Goal: Task Accomplishment & Management: Complete application form

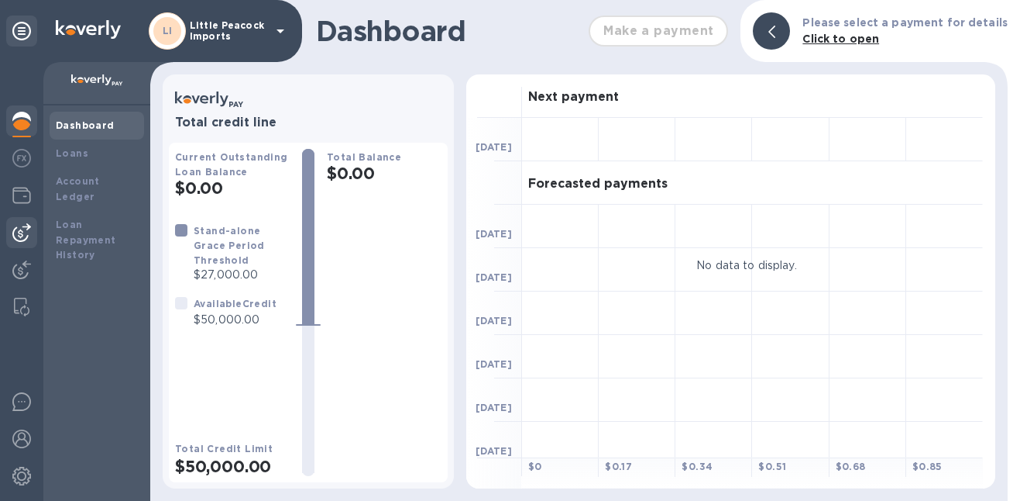
click at [22, 237] on img at bounding box center [21, 232] width 19 height 19
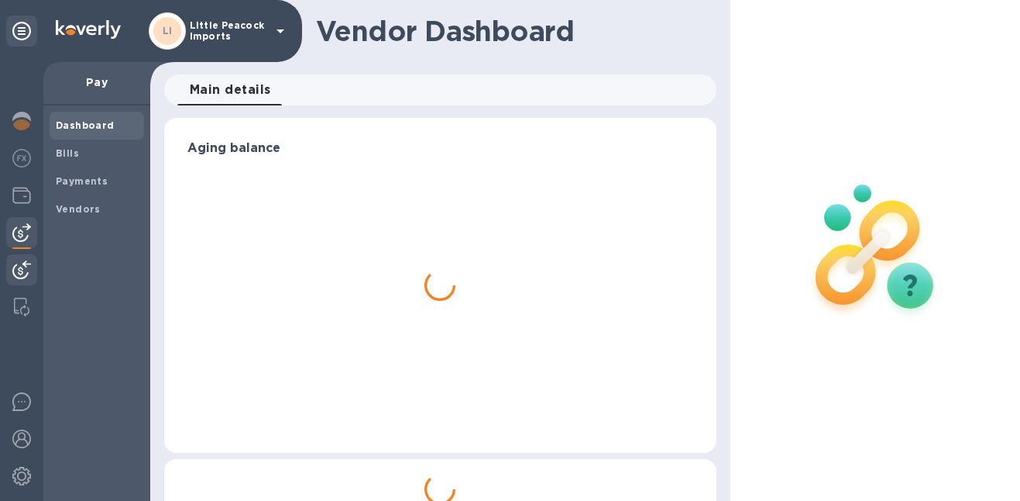
click at [23, 272] on img at bounding box center [21, 269] width 19 height 19
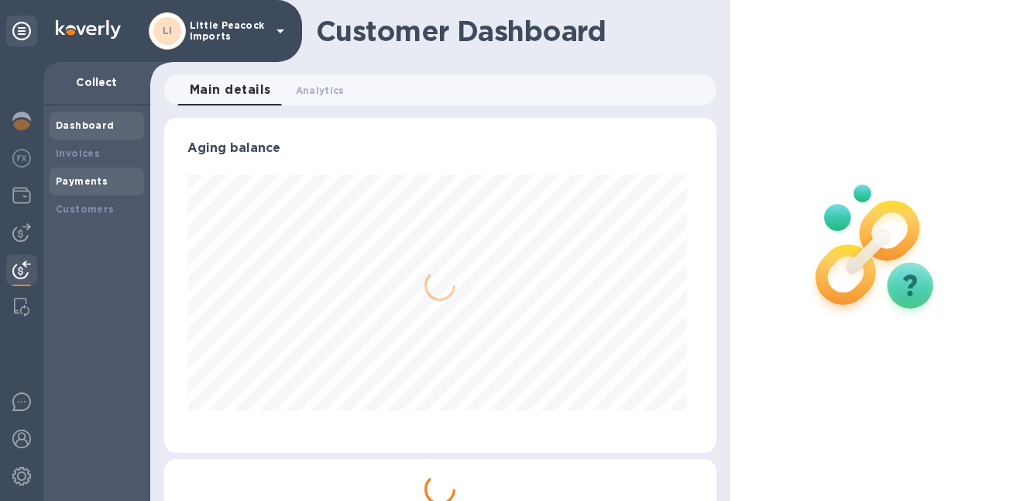
scroll to position [335, 546]
click at [90, 175] on b "Payments" at bounding box center [82, 181] width 52 height 12
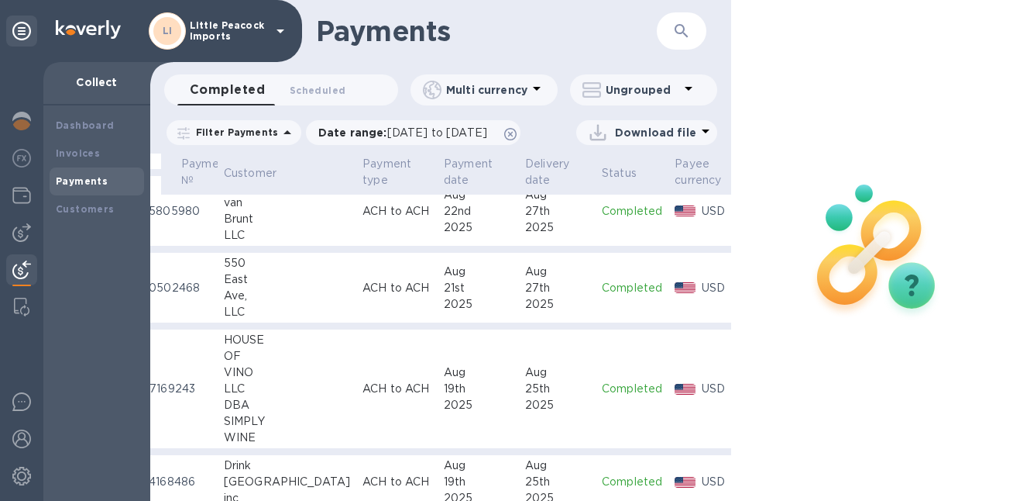
scroll to position [79, 38]
click at [603, 296] on p "Completed" at bounding box center [633, 288] width 60 height 16
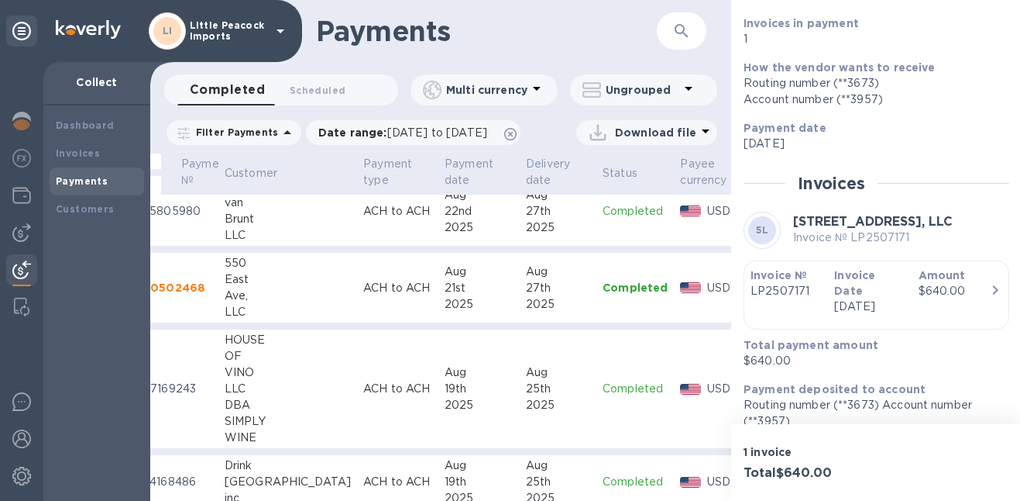
scroll to position [140, 0]
drag, startPoint x: 852, startPoint y: 238, endPoint x: 907, endPoint y: 239, distance: 54.2
click at [907, 239] on p "Invoice № LP2507171" at bounding box center [873, 238] width 160 height 16
copy p "LP2507171"
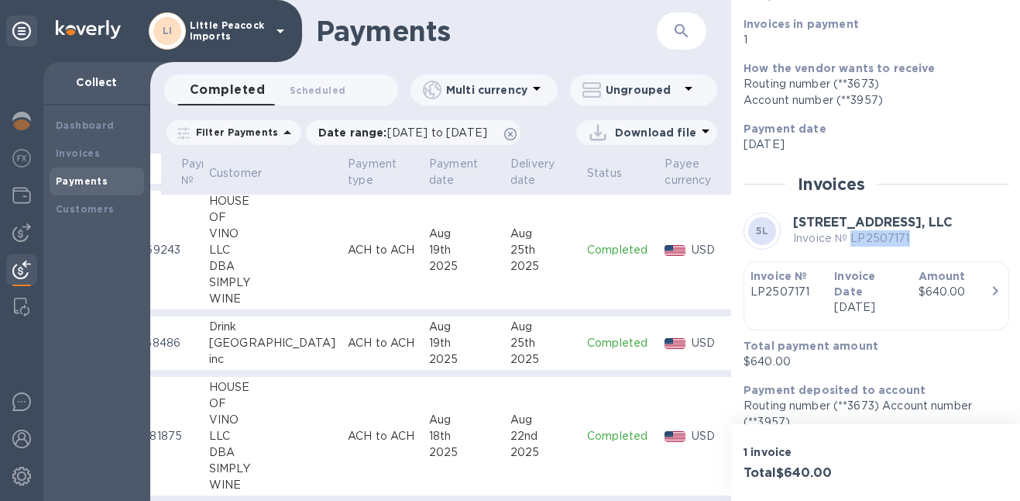
scroll to position [218, 53]
click at [28, 231] on img at bounding box center [21, 232] width 19 height 19
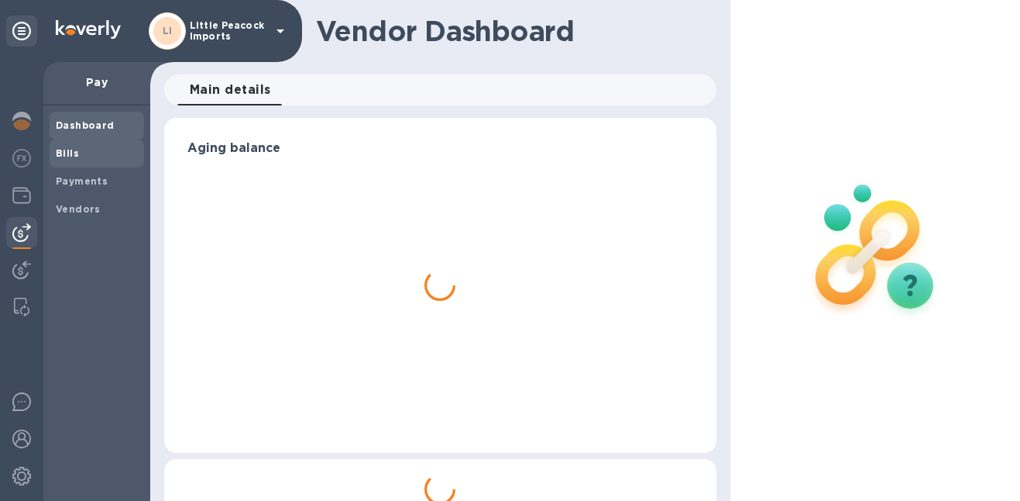
click at [81, 150] on span "Bills" at bounding box center [97, 153] width 82 height 15
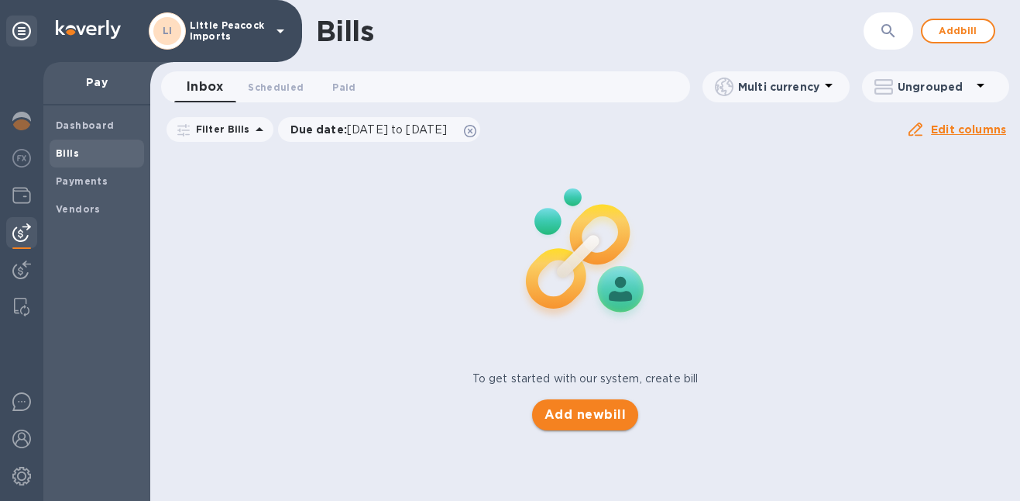
click at [572, 407] on span "Add new bill" at bounding box center [585, 414] width 81 height 19
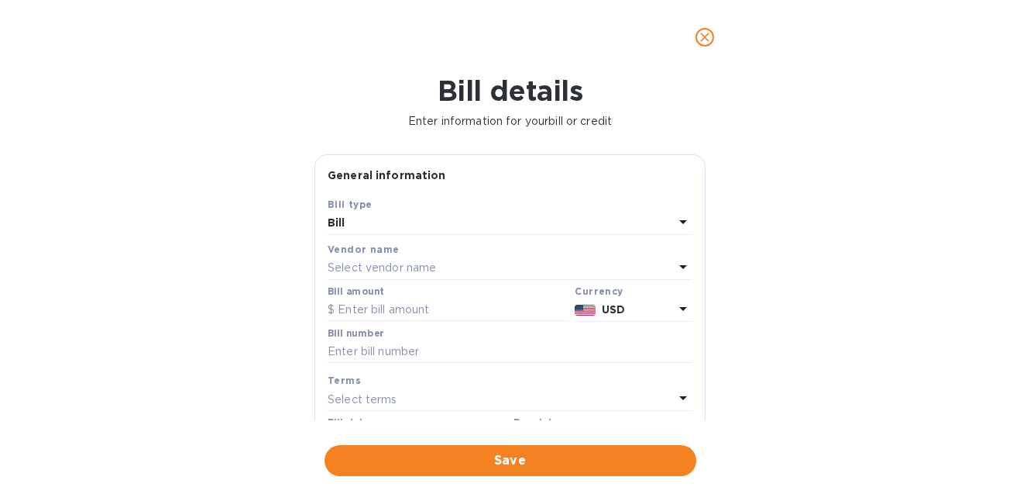
click at [415, 270] on p "Select vendor name" at bounding box center [382, 268] width 108 height 16
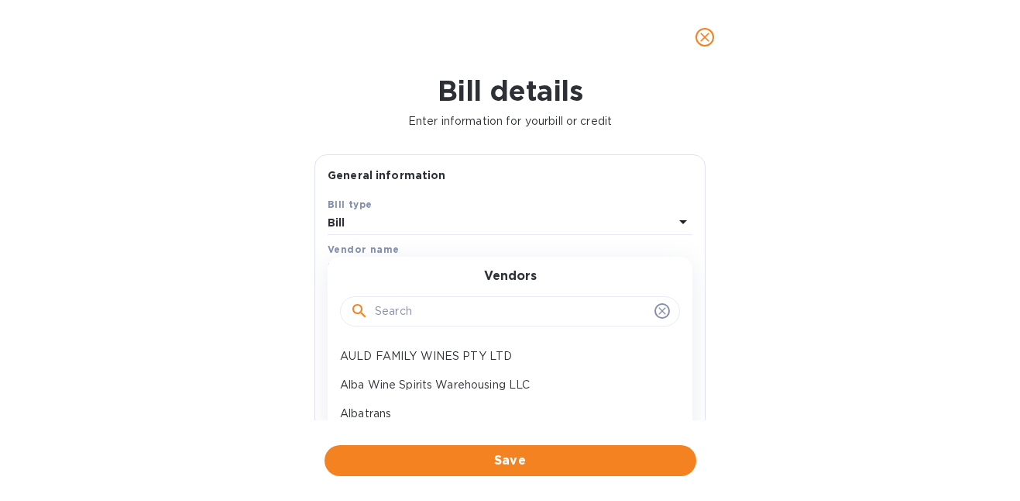
click at [409, 304] on input "text" at bounding box center [512, 311] width 274 height 23
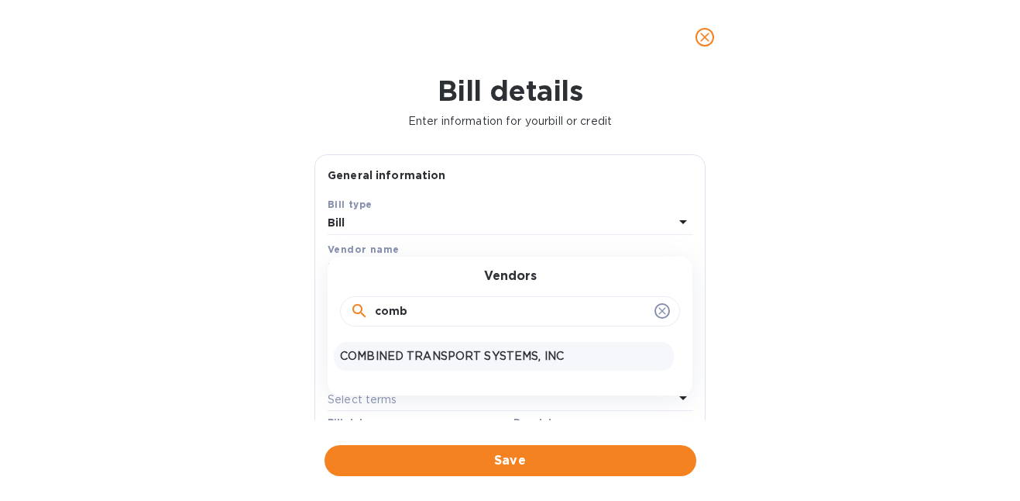
type input "comb"
click at [409, 353] on p "COMBINED TRANSPORT SYSTEMS, INC" at bounding box center [504, 356] width 328 height 16
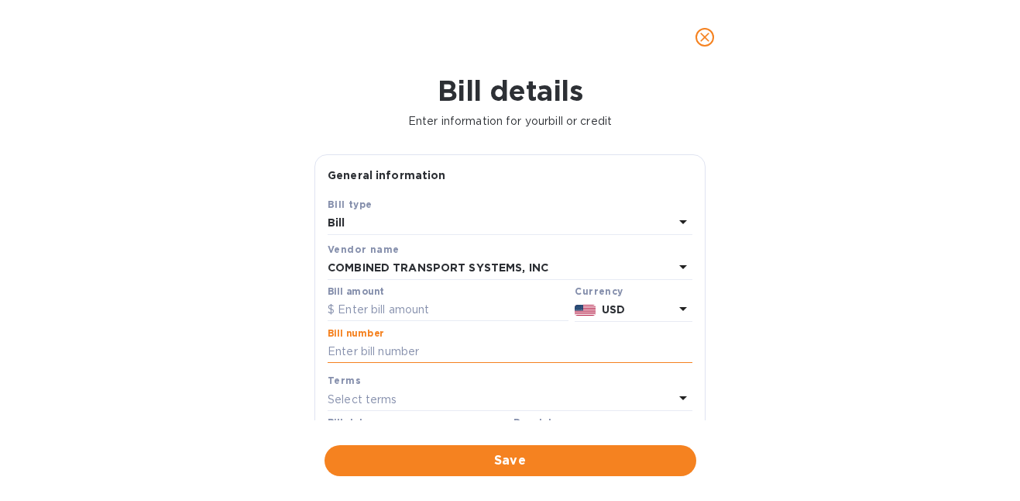
click at [409, 353] on input "text" at bounding box center [510, 351] width 365 height 23
paste input "113804"
type input "113804"
click at [428, 311] on input "text" at bounding box center [448, 309] width 241 height 23
paste input "6,784.50"
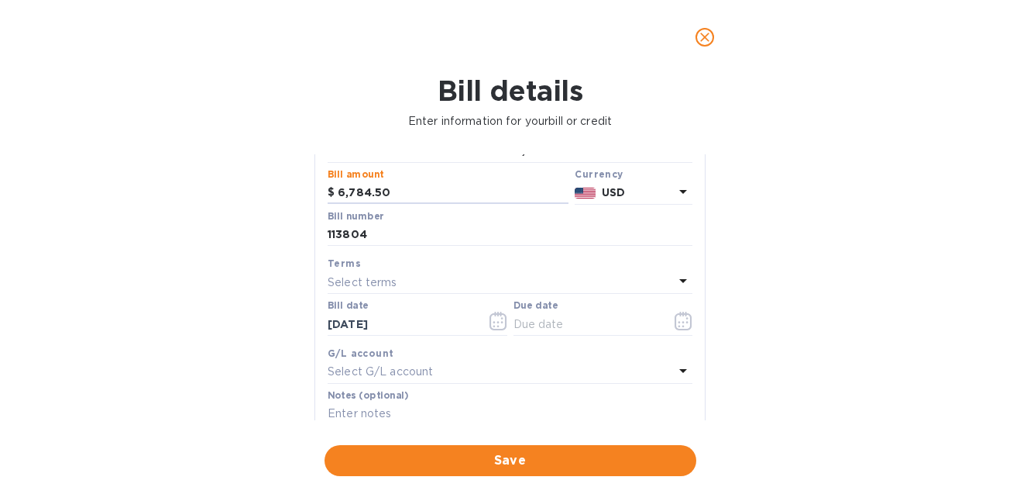
scroll to position [132, 0]
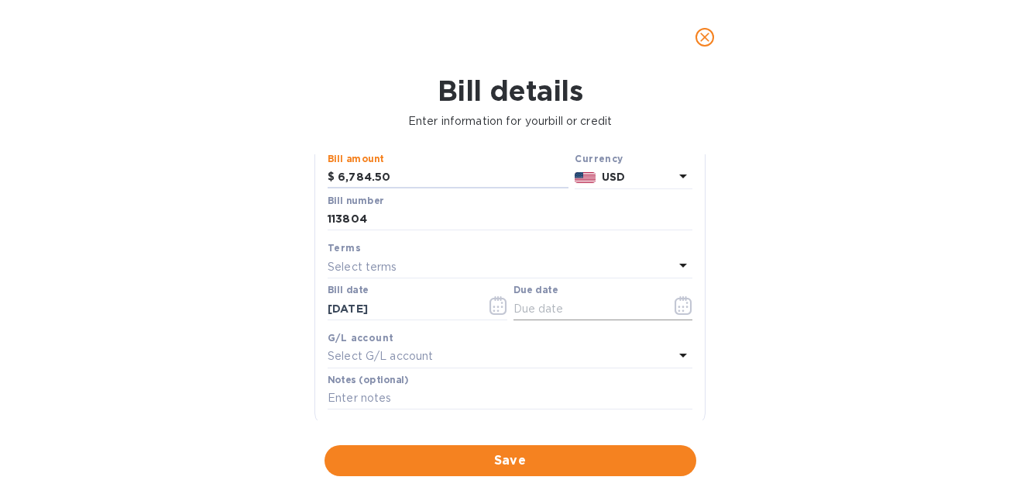
type input "6,784.50"
click at [681, 315] on icon "button" at bounding box center [683, 305] width 17 height 19
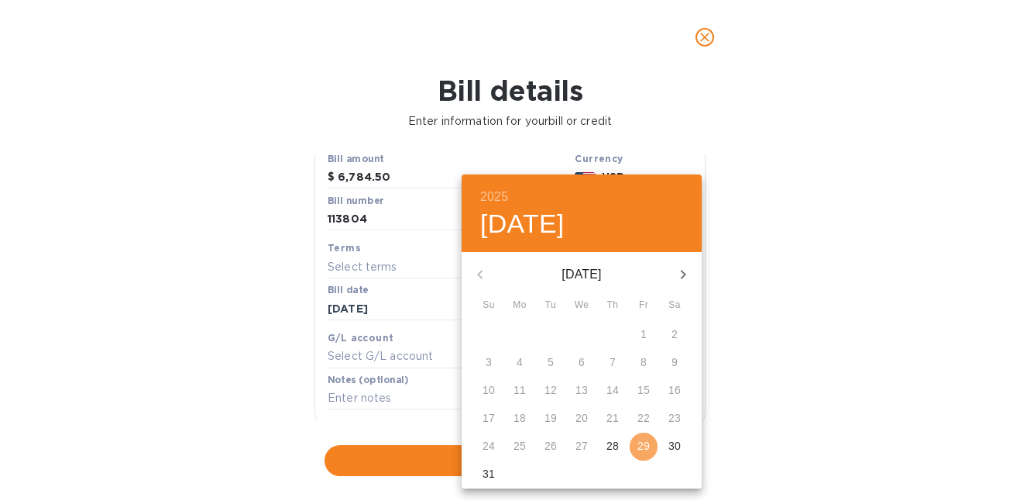
click at [638, 446] on p "29" at bounding box center [644, 445] width 12 height 15
type input "[DATE]"
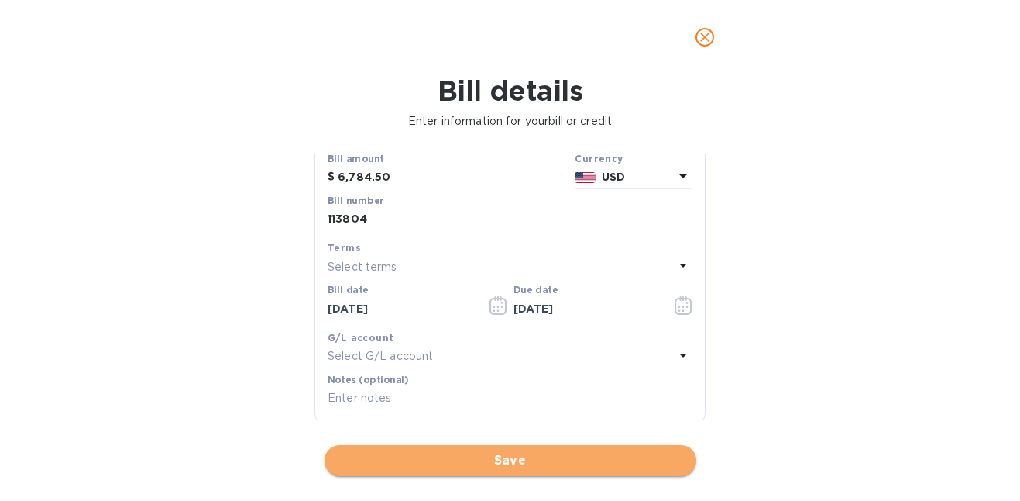
click at [549, 457] on span "Save" at bounding box center [510, 460] width 347 height 19
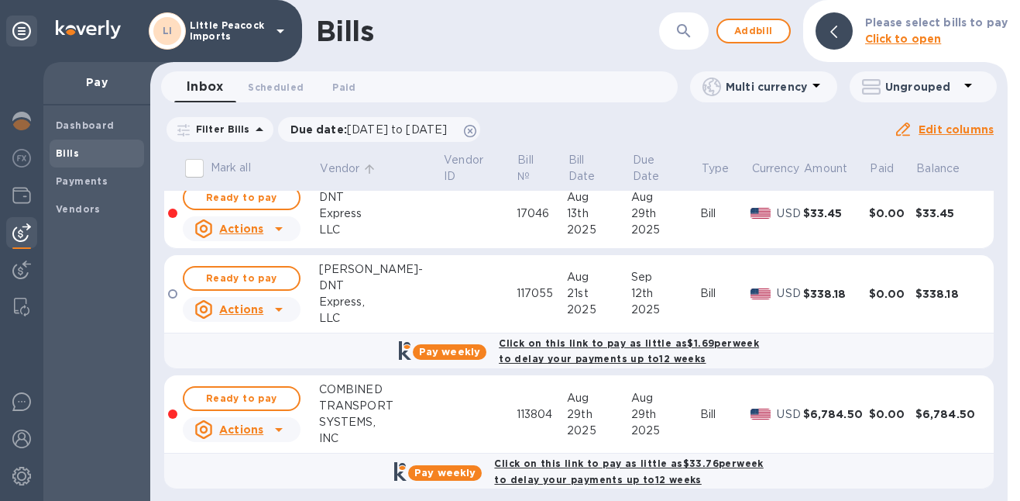
scroll to position [74, 0]
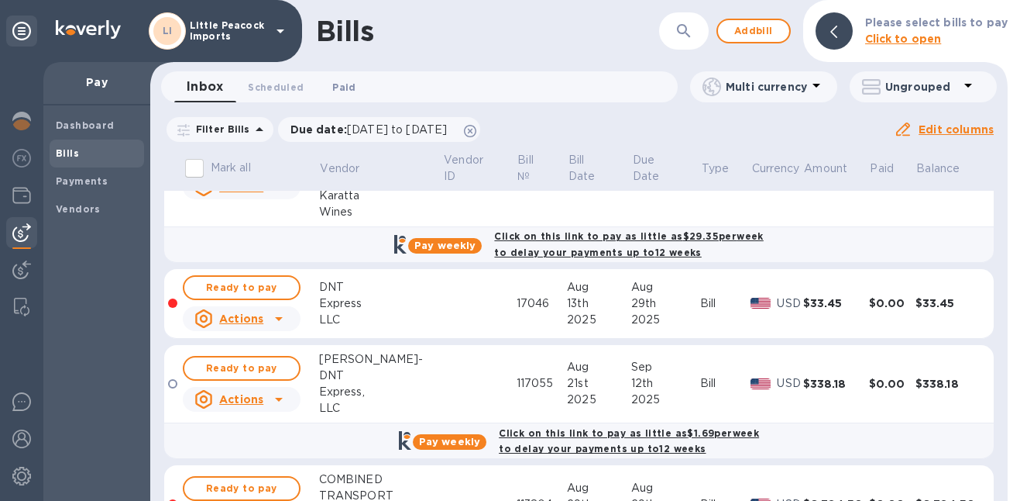
click at [347, 77] on button "Paid 0" at bounding box center [344, 86] width 56 height 31
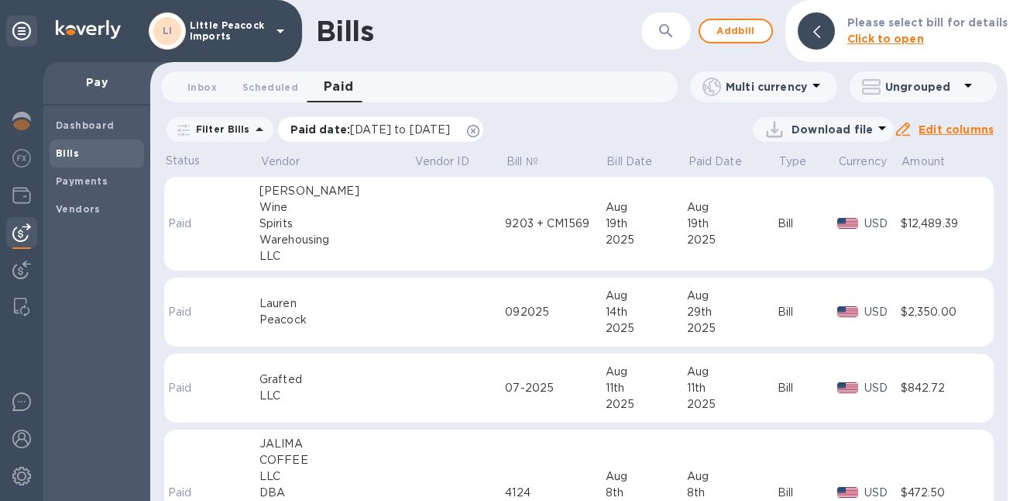
click at [353, 129] on span "[DATE] to [DATE]" at bounding box center [400, 129] width 100 height 12
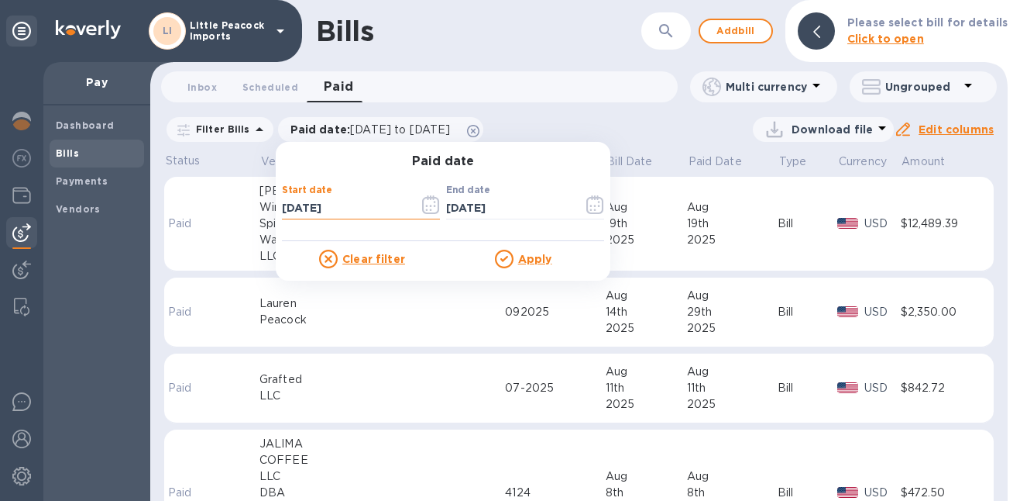
click at [284, 207] on input "[DATE]" at bounding box center [344, 208] width 125 height 23
click at [305, 207] on input "06/72/9202" at bounding box center [344, 208] width 125 height 23
type input "[DATE]"
click at [521, 261] on u "Apply" at bounding box center [535, 259] width 34 height 12
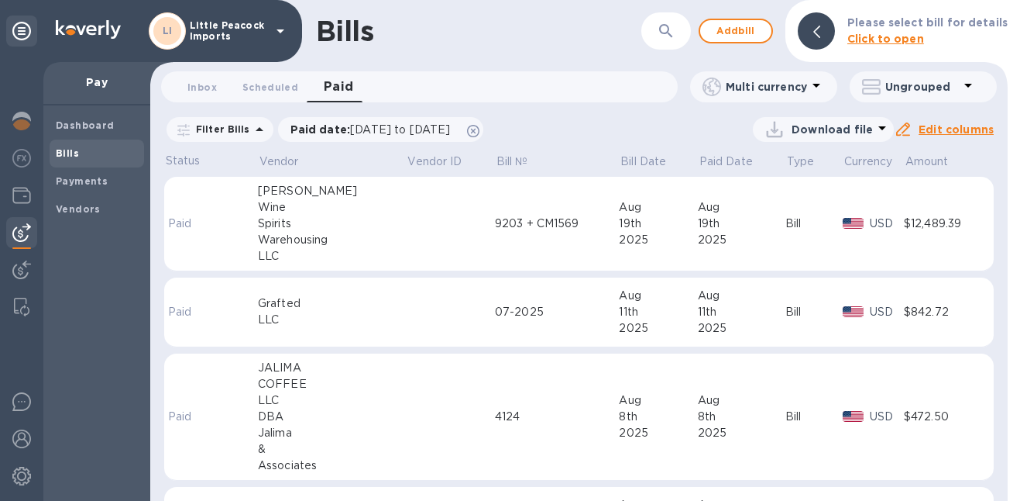
scroll to position [347, 0]
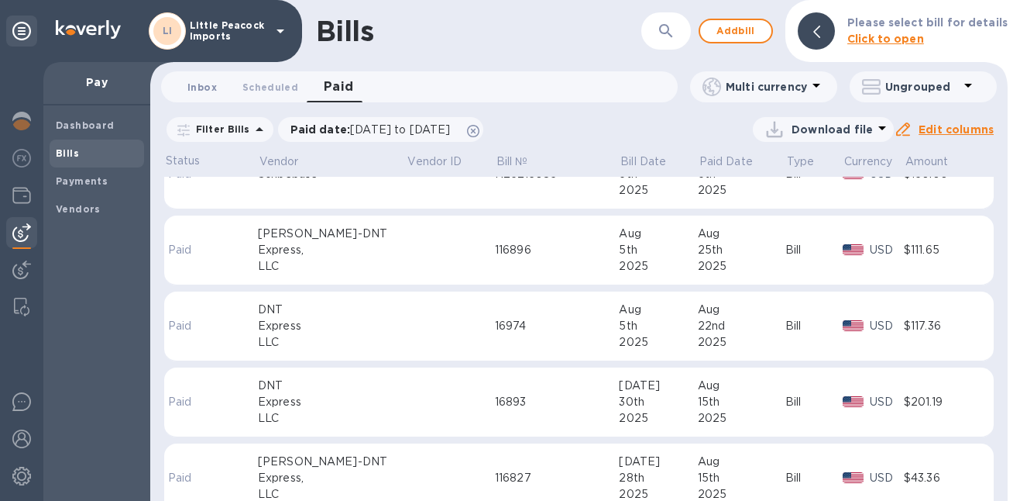
click at [195, 84] on span "Inbox 0" at bounding box center [202, 87] width 29 height 16
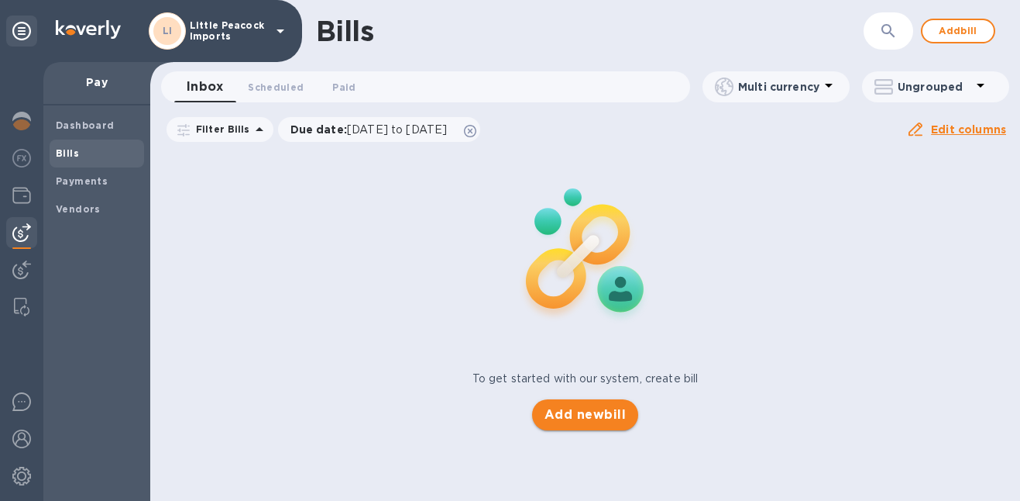
click at [590, 418] on span "Add new bill" at bounding box center [585, 414] width 81 height 19
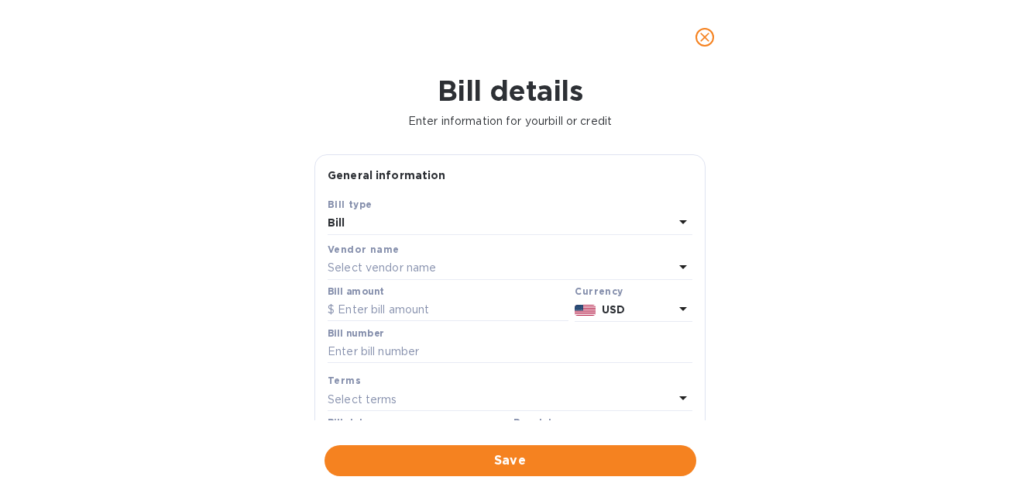
click at [475, 267] on div "Select vendor name" at bounding box center [501, 268] width 346 height 22
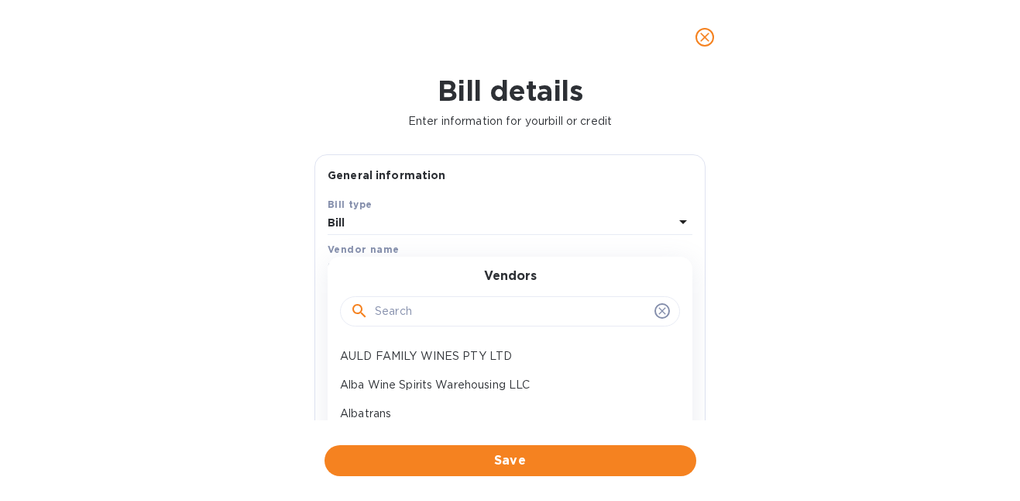
click at [435, 301] on input "text" at bounding box center [512, 311] width 274 height 23
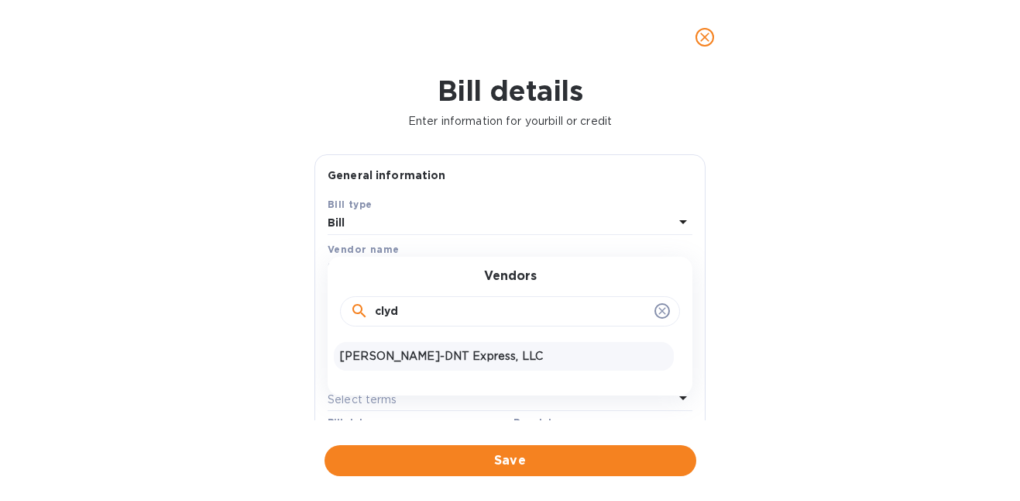
type input "clyd"
click at [403, 355] on p "[PERSON_NAME]-DNT Express, LLC" at bounding box center [504, 356] width 328 height 16
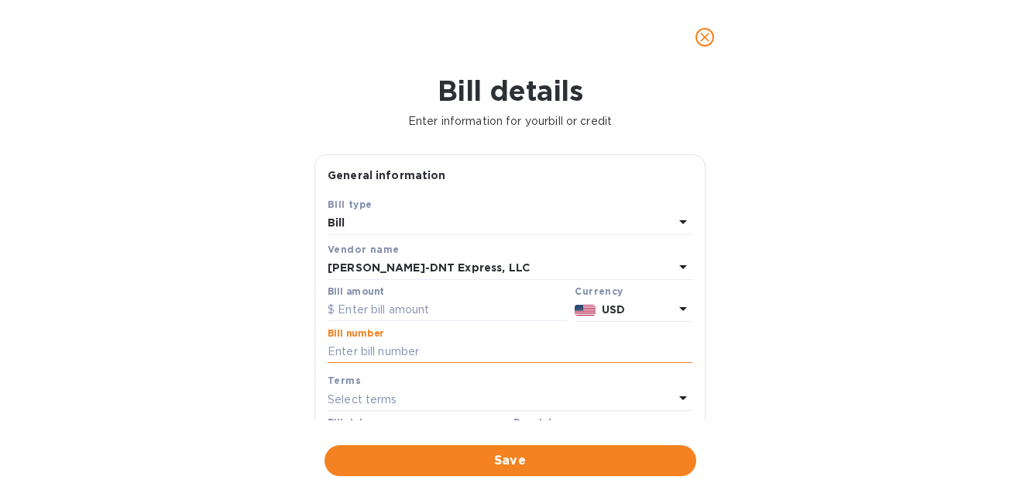
click at [430, 355] on input "text" at bounding box center [510, 351] width 365 height 23
paste input "116962"
type input "116962"
click at [477, 308] on input "text" at bounding box center [448, 309] width 241 height 23
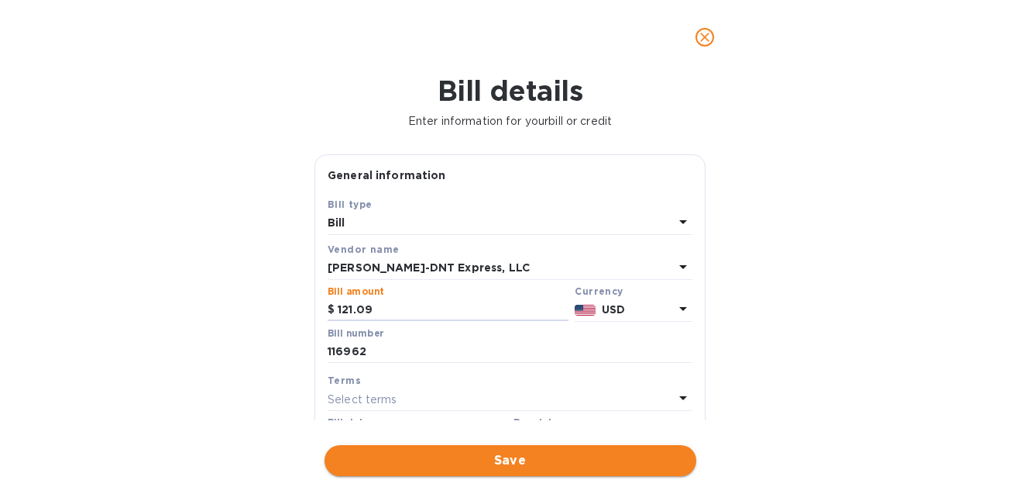
type input "121.09"
click at [518, 459] on span "Save" at bounding box center [510, 460] width 347 height 19
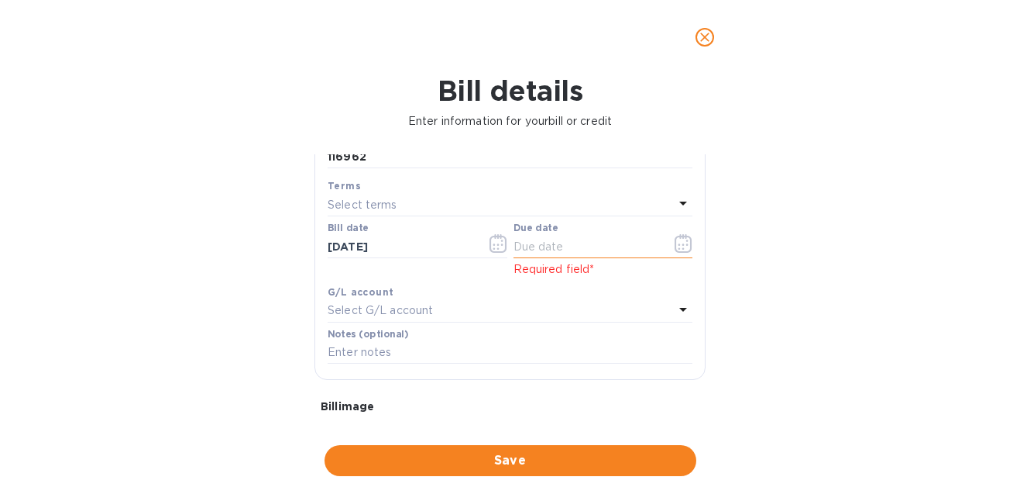
click at [675, 238] on icon "button" at bounding box center [683, 243] width 17 height 19
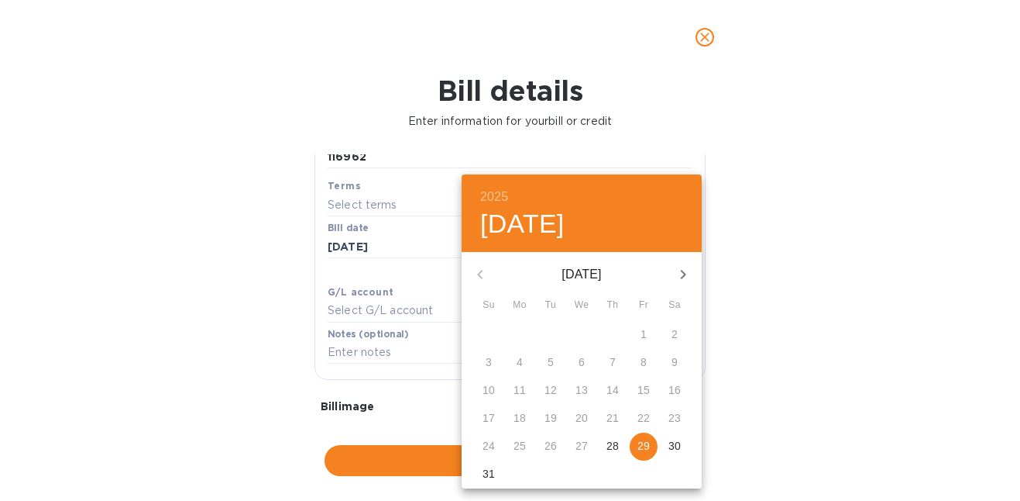
click at [669, 445] on p "30" at bounding box center [675, 445] width 12 height 15
type input "[DATE]"
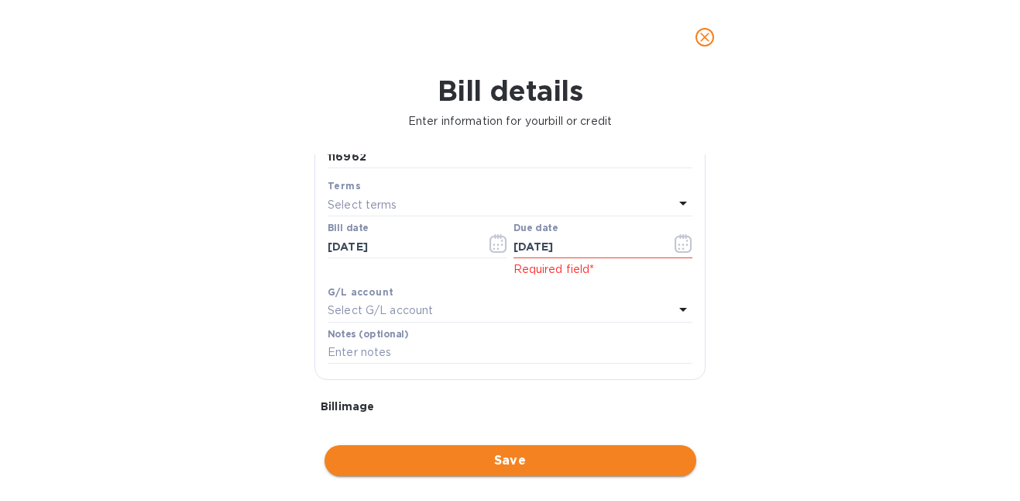
click at [455, 463] on span "Save" at bounding box center [510, 460] width 347 height 19
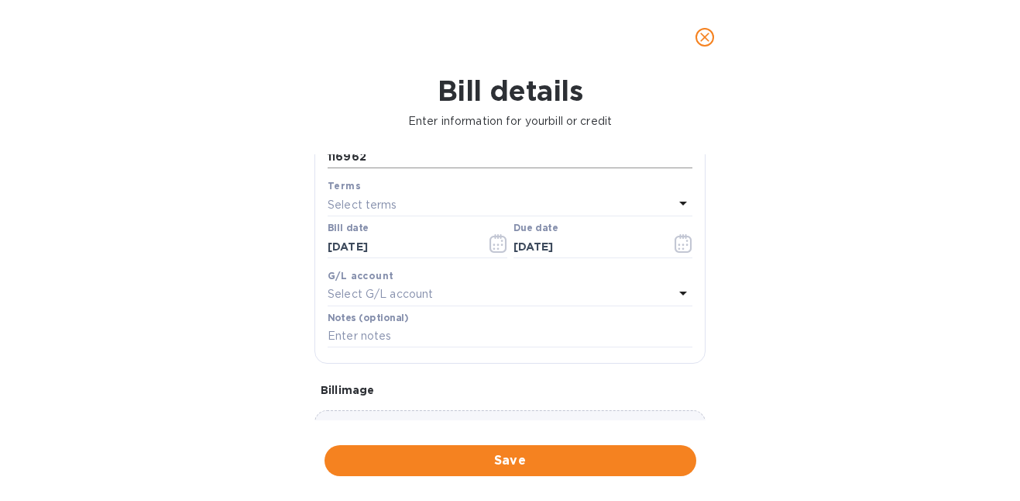
click at [353, 165] on input "116962" at bounding box center [510, 157] width 365 height 23
paste input "754"
type input "116754"
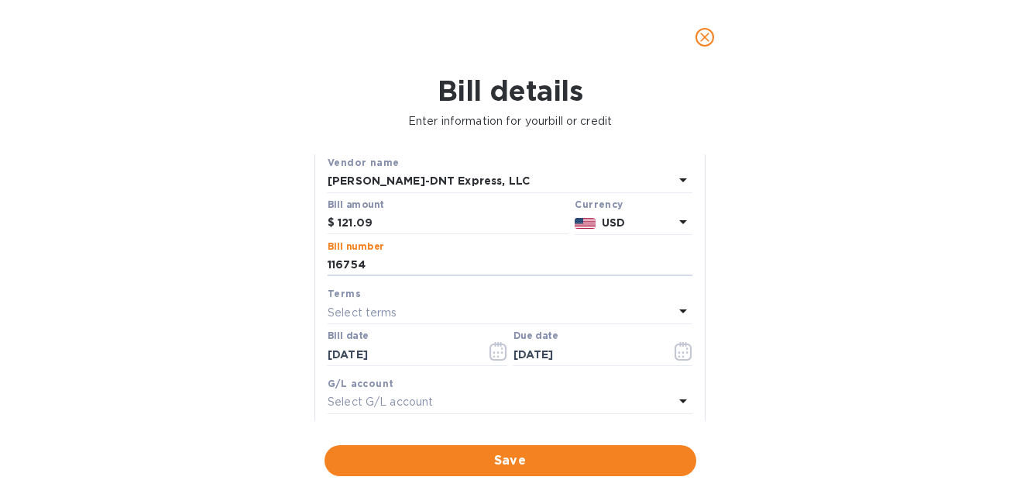
scroll to position [71, 0]
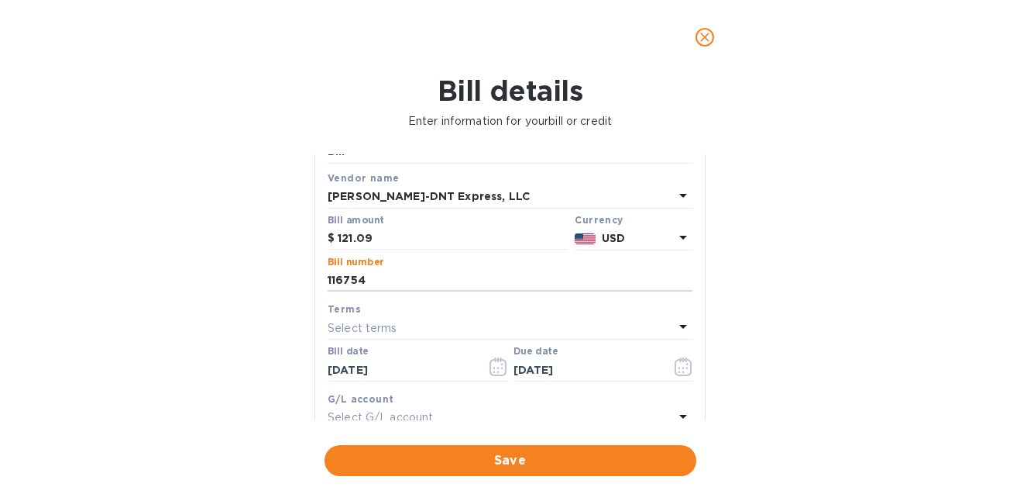
click at [296, 237] on div "Bill details Enter information for your bill or credit General information Save…" at bounding box center [510, 287] width 1020 height 426
type input "373.44"
click at [678, 368] on icon "button" at bounding box center [684, 366] width 18 height 19
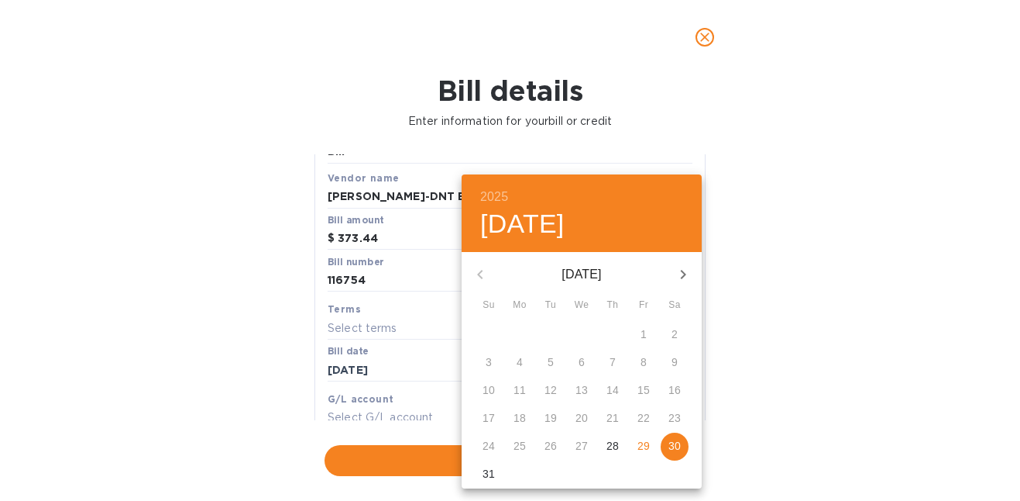
click at [679, 447] on p "30" at bounding box center [675, 445] width 12 height 15
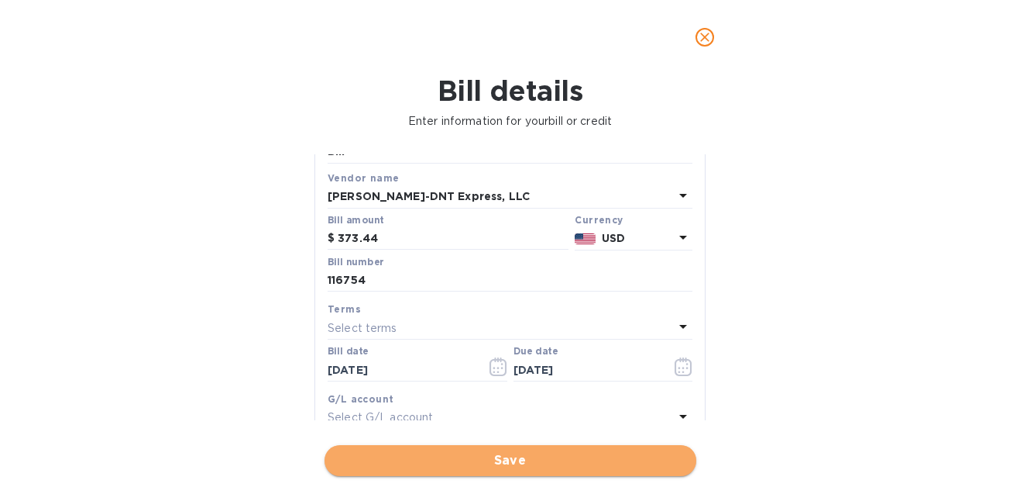
click at [508, 459] on span "Save" at bounding box center [510, 460] width 347 height 19
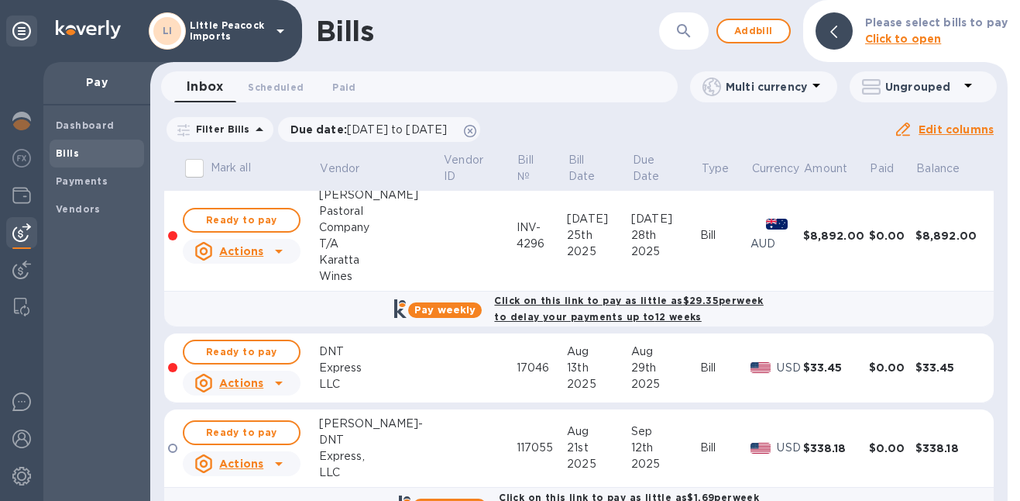
scroll to position [0, 0]
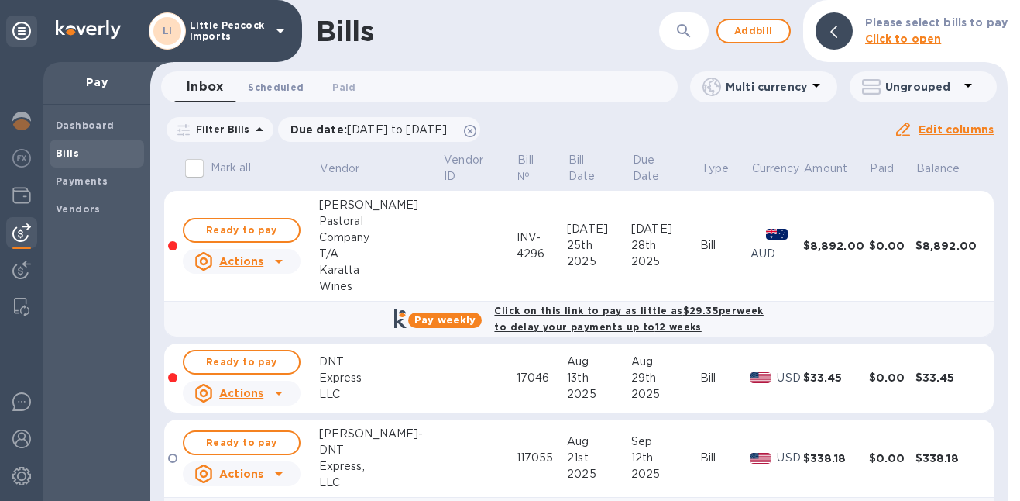
click at [288, 89] on span "Scheduled 0" at bounding box center [276, 87] width 56 height 16
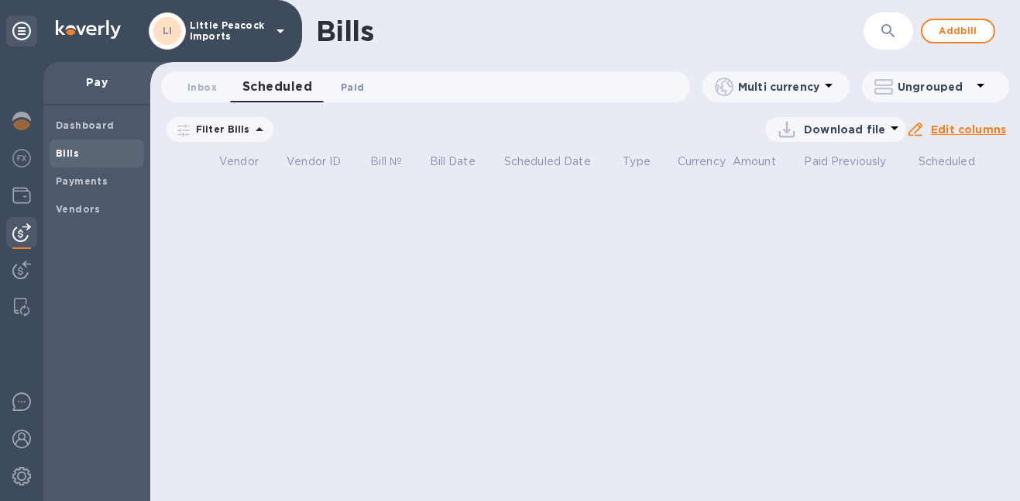
click at [348, 88] on span "Paid 0" at bounding box center [352, 87] width 23 height 16
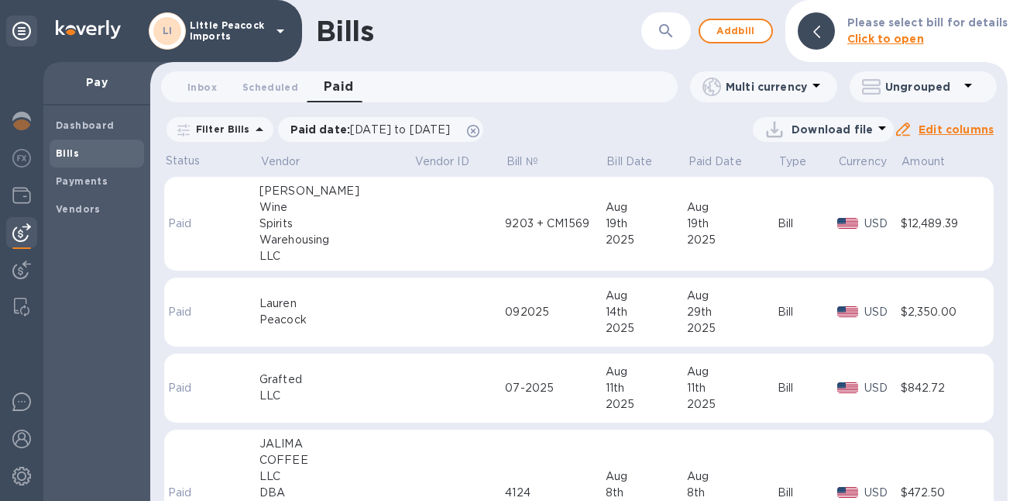
scroll to position [271, 0]
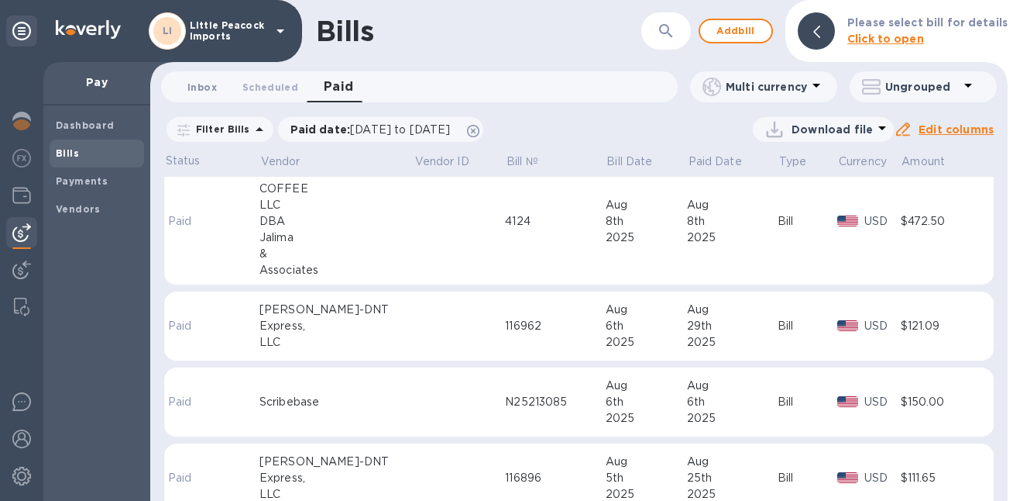
click at [216, 88] on span "Inbox 0" at bounding box center [202, 87] width 31 height 16
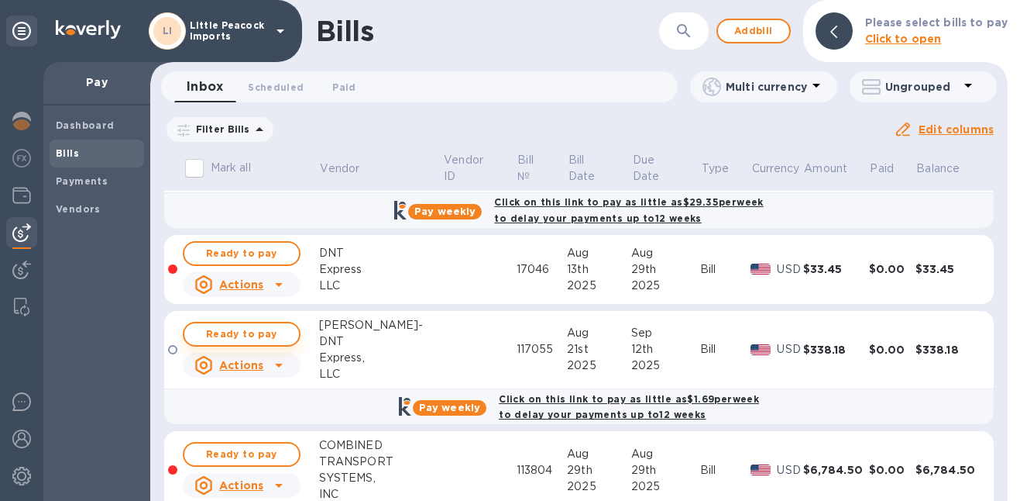
scroll to position [109, 0]
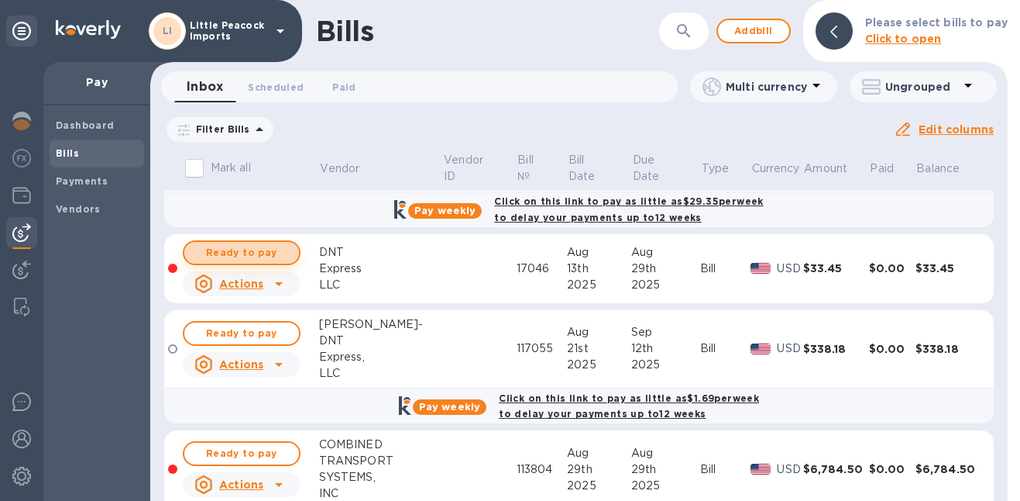
click at [253, 250] on span "Ready to pay" at bounding box center [242, 252] width 90 height 19
click at [246, 256] on span "Ready to pay" at bounding box center [242, 252] width 90 height 19
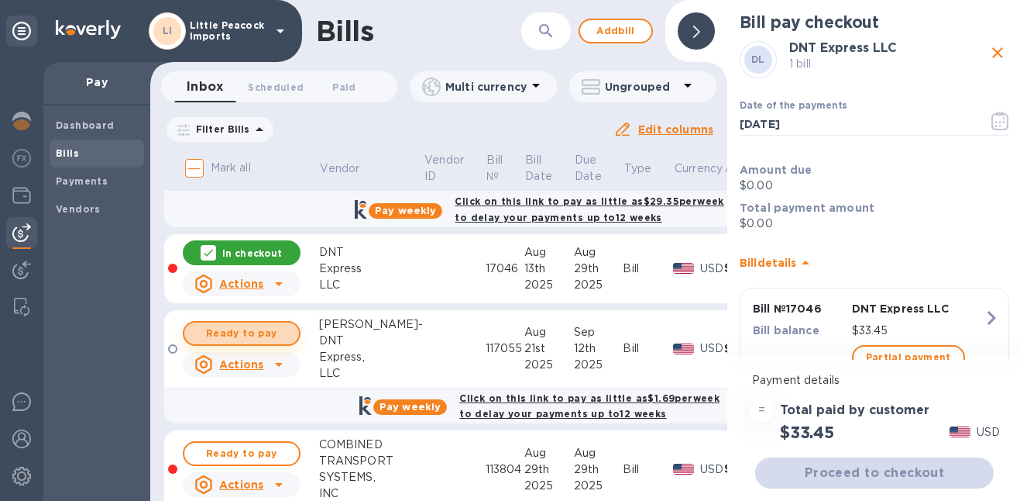
click at [245, 329] on span "Ready to pay" at bounding box center [242, 333] width 90 height 19
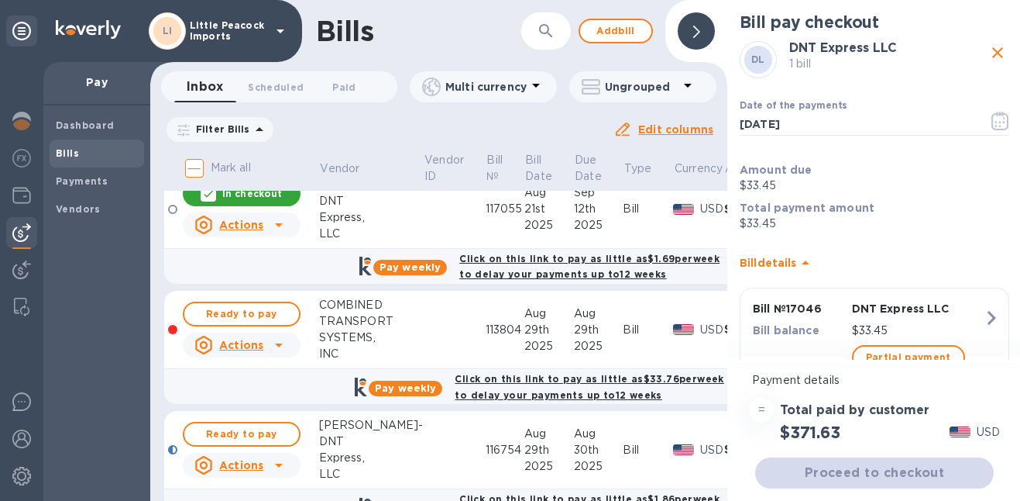
scroll to position [264, 0]
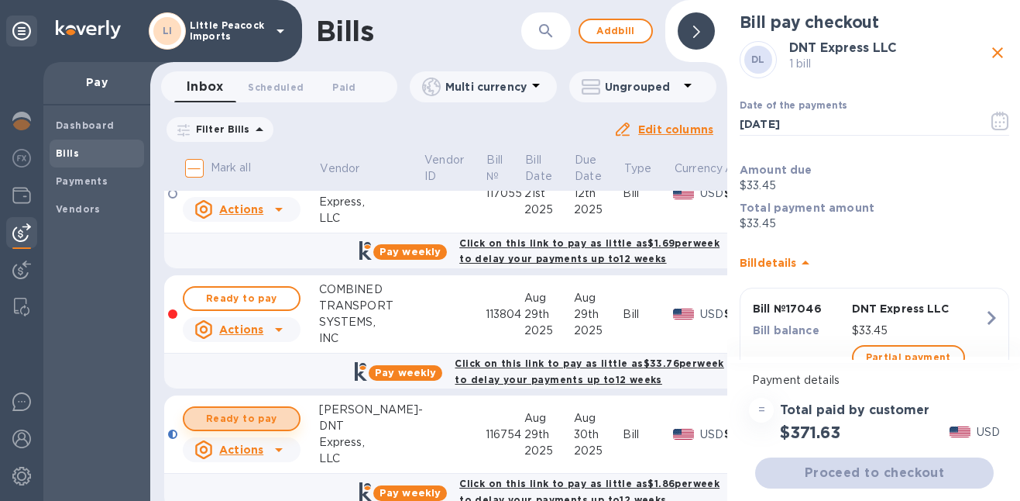
click at [250, 409] on span "Ready to pay" at bounding box center [242, 418] width 90 height 19
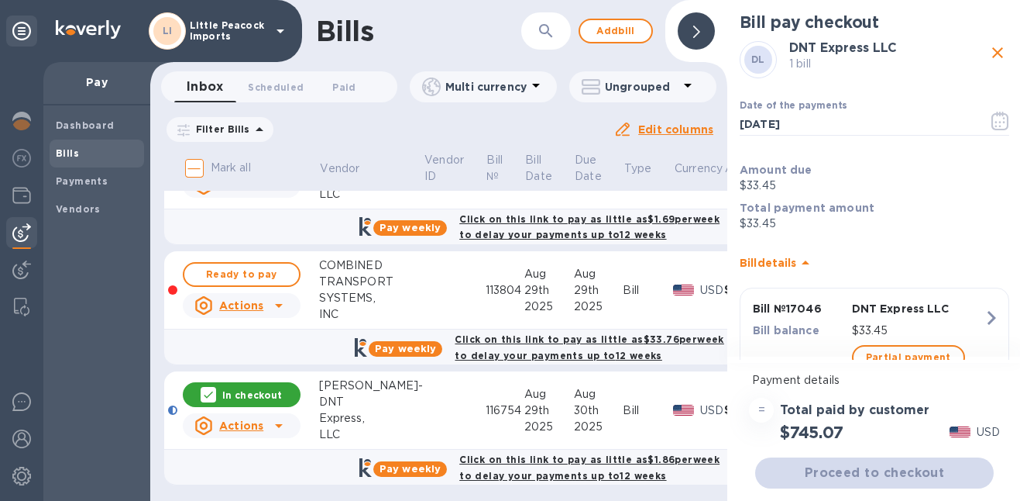
scroll to position [199, 0]
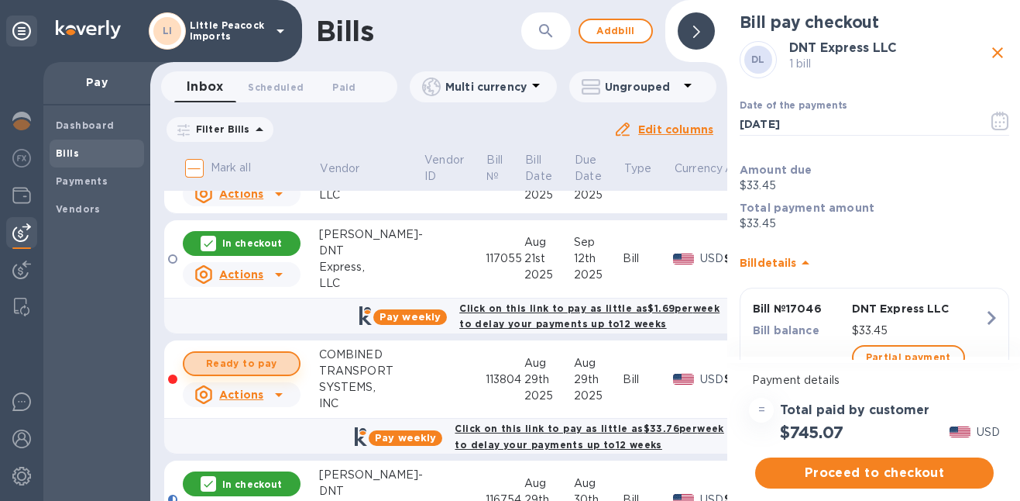
click at [256, 354] on span "Ready to pay" at bounding box center [242, 363] width 90 height 19
click at [893, 473] on span "Proceed to checkout" at bounding box center [875, 472] width 214 height 19
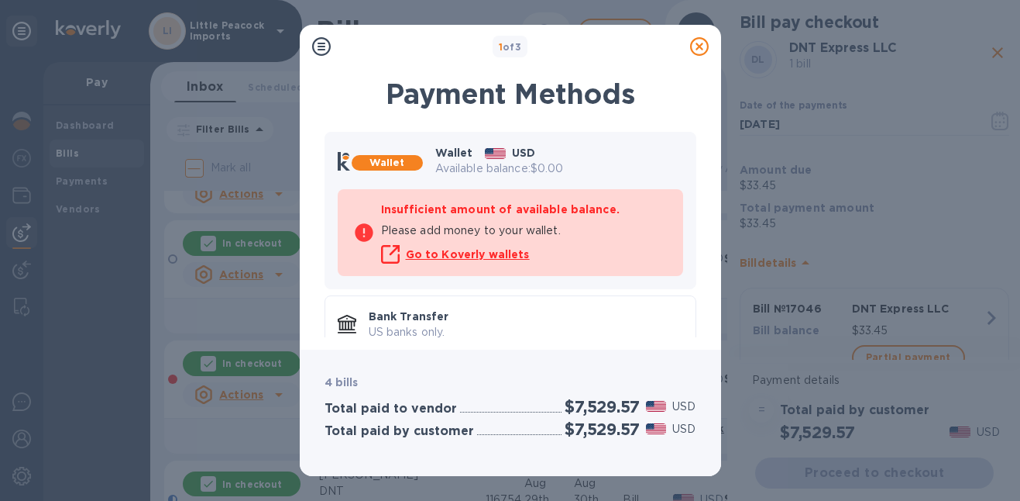
scroll to position [88, 0]
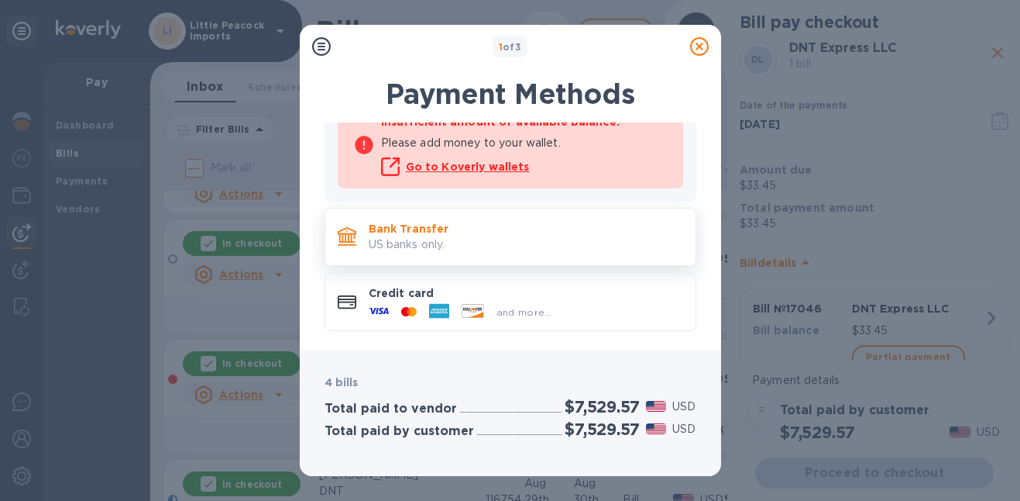
click at [467, 231] on p "Bank Transfer" at bounding box center [526, 228] width 315 height 15
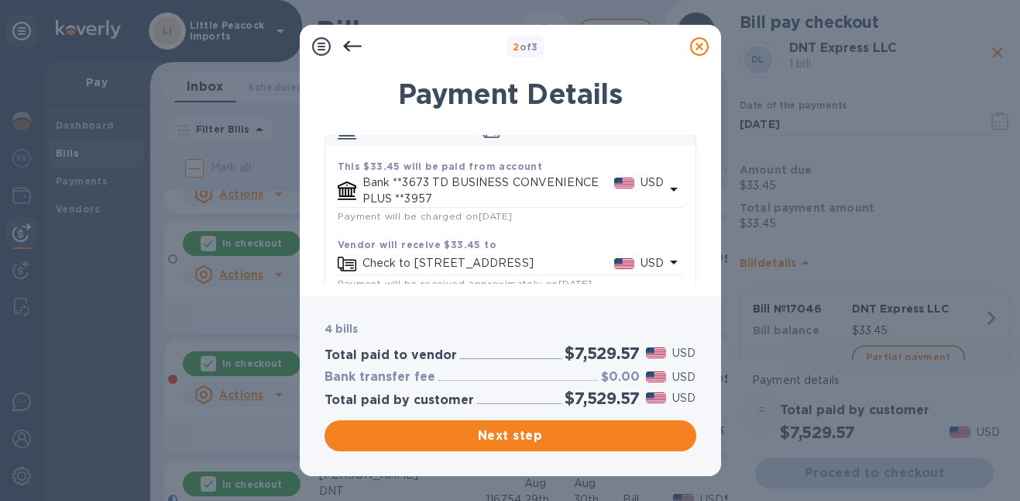
scroll to position [0, 0]
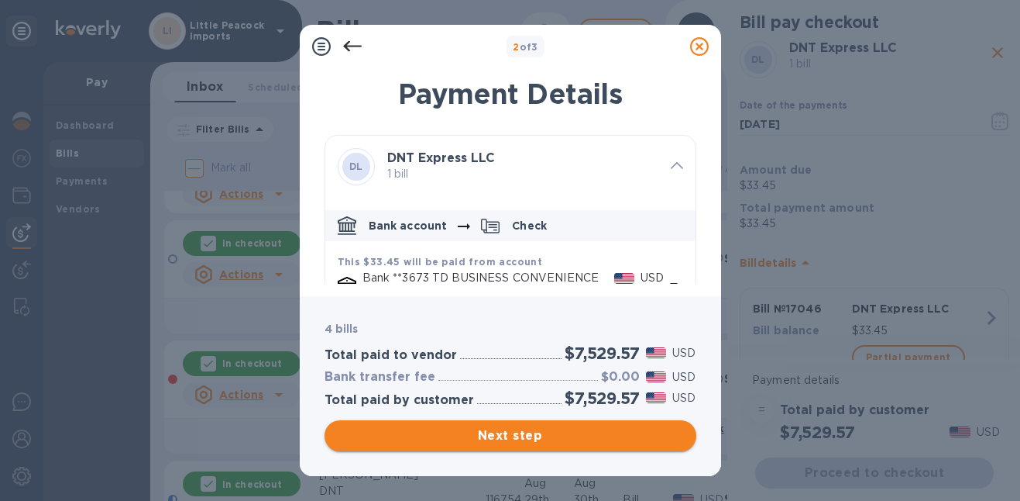
click at [535, 432] on span "Next step" at bounding box center [510, 435] width 347 height 19
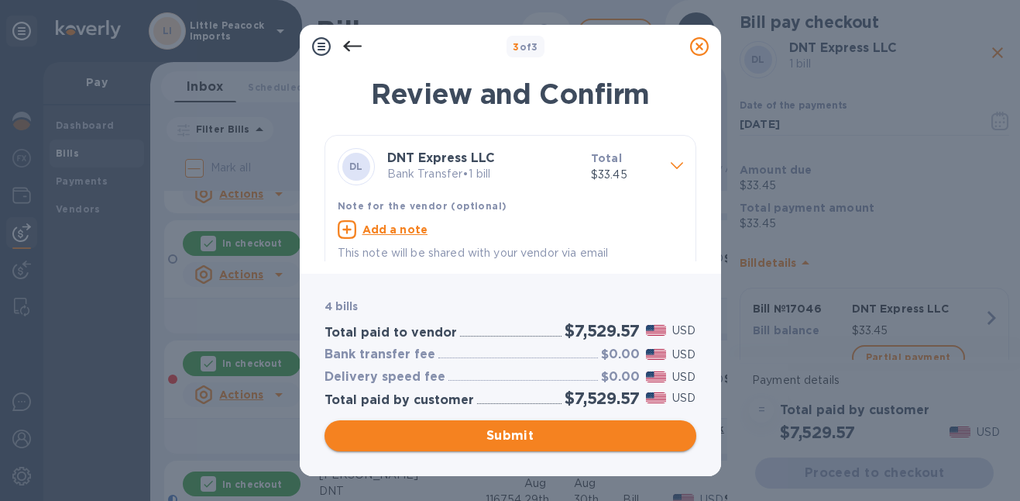
click at [616, 433] on span "Submit" at bounding box center [510, 435] width 347 height 19
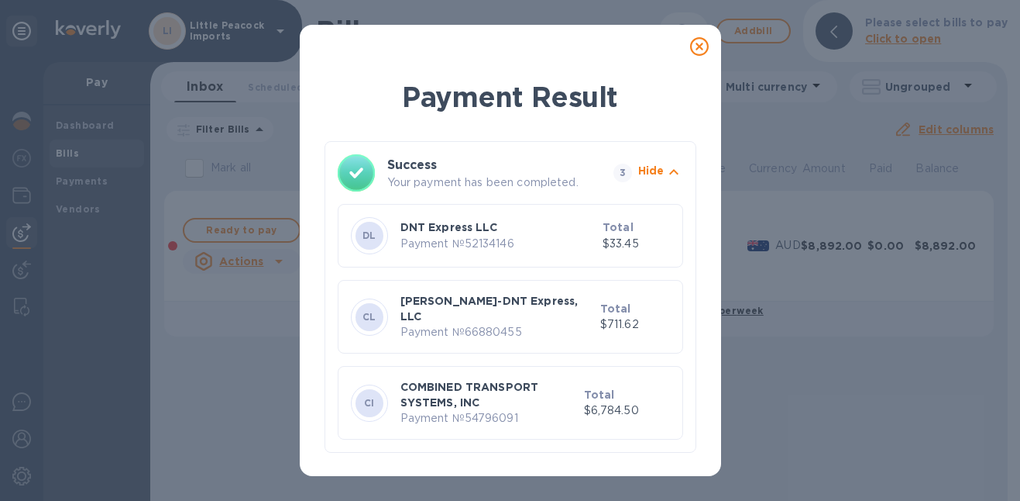
click at [695, 43] on icon at bounding box center [699, 46] width 19 height 19
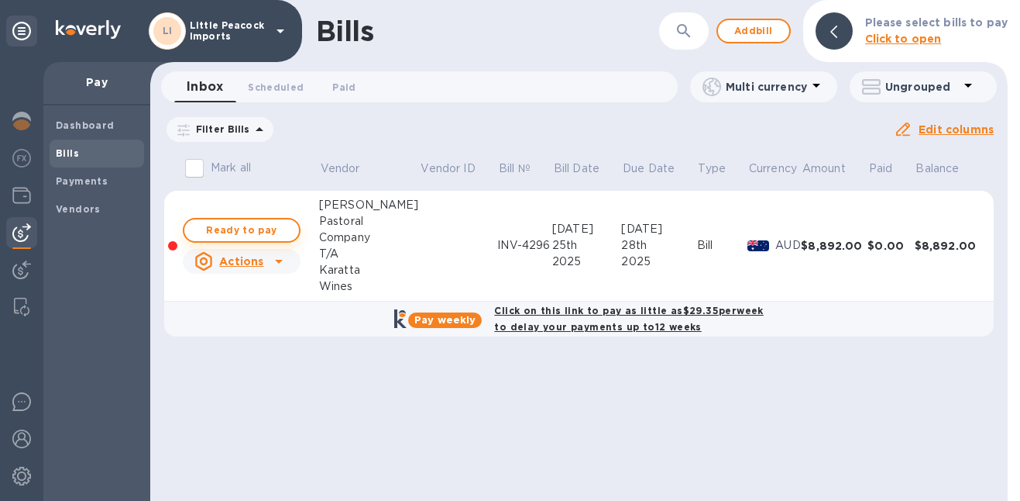
click at [271, 231] on span "Ready to pay" at bounding box center [242, 230] width 90 height 19
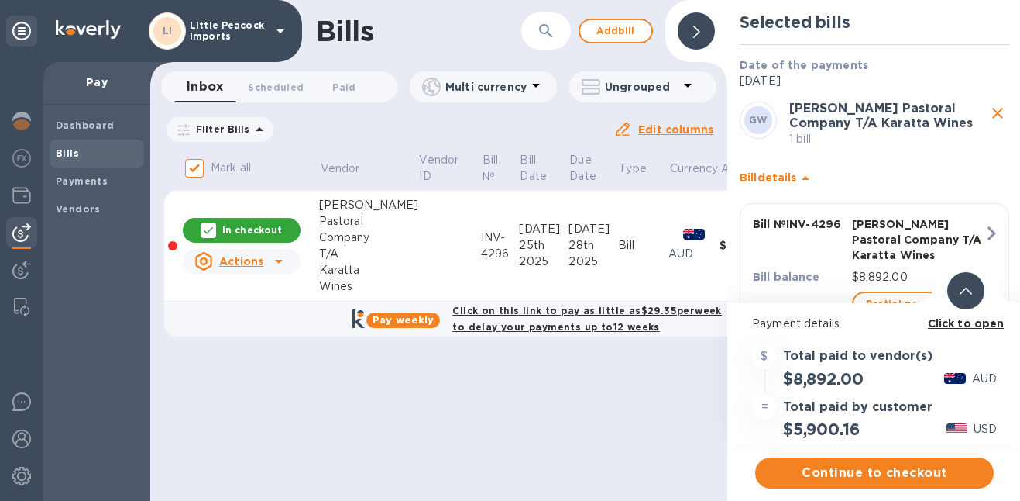
scroll to position [59, 0]
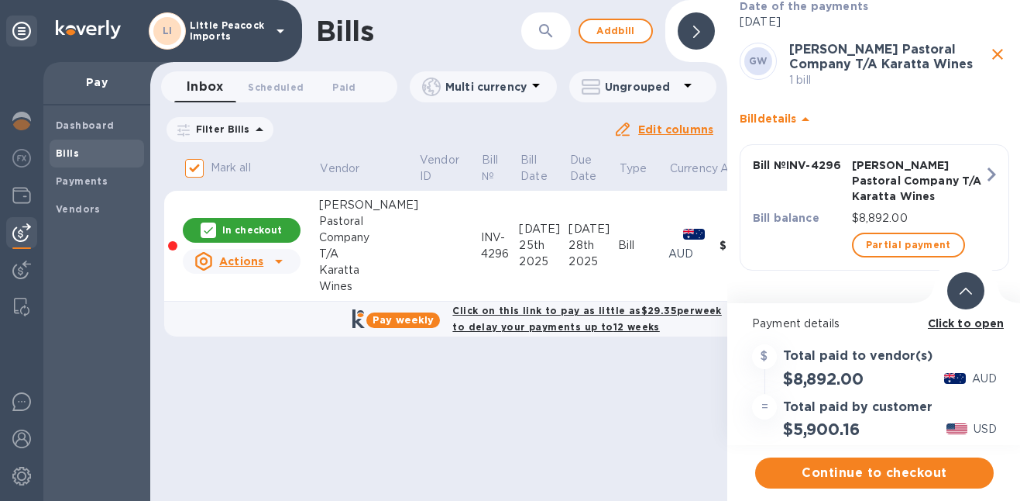
click at [965, 288] on icon at bounding box center [966, 290] width 12 height 7
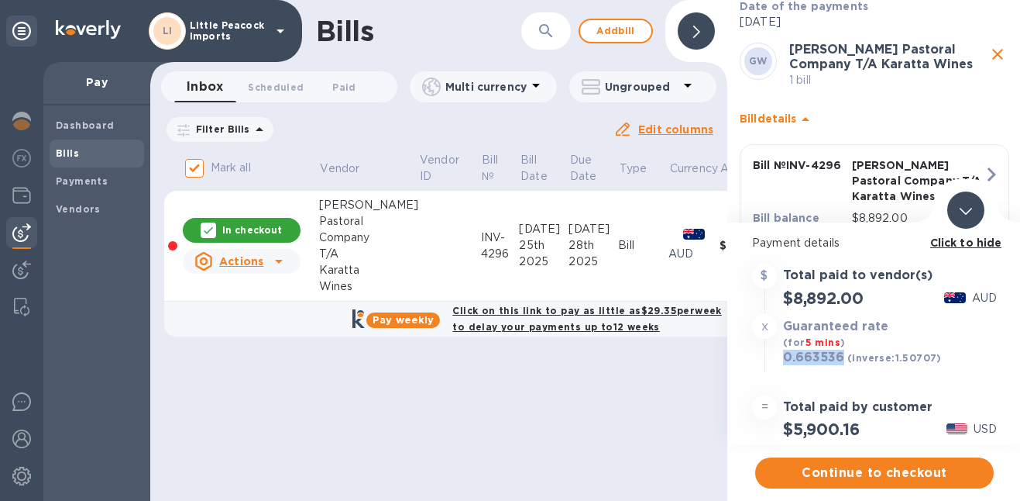
drag, startPoint x: 785, startPoint y: 379, endPoint x: 841, endPoint y: 380, distance: 56.6
click at [841, 366] on h3 "0.663536" at bounding box center [813, 357] width 61 height 15
drag, startPoint x: 806, startPoint y: 323, endPoint x: 866, endPoint y: 323, distance: 59.7
click at [863, 308] on h2 "$8,892.00" at bounding box center [823, 297] width 80 height 19
copy h2 "8,892.00"
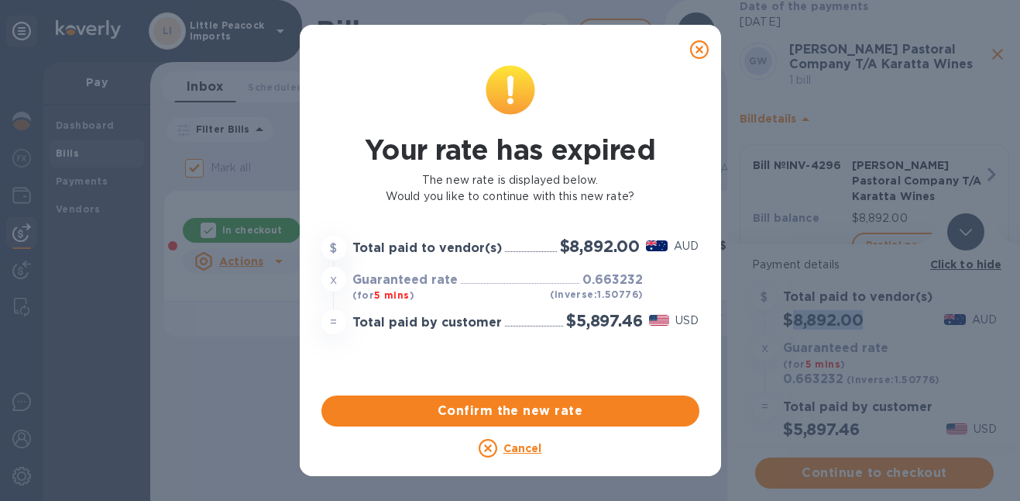
click at [522, 449] on u "Cancel" at bounding box center [523, 448] width 39 height 12
checkbox input "false"
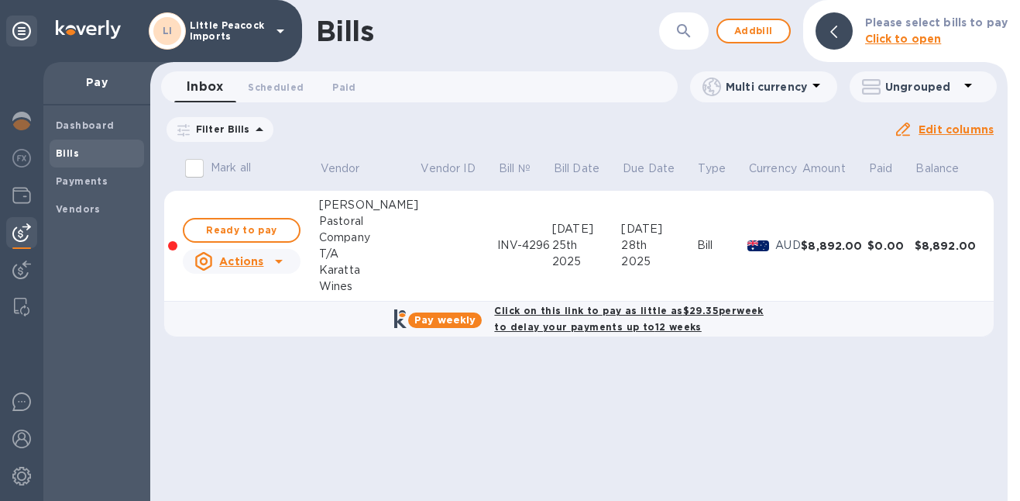
click at [281, 260] on icon at bounding box center [279, 261] width 19 height 19
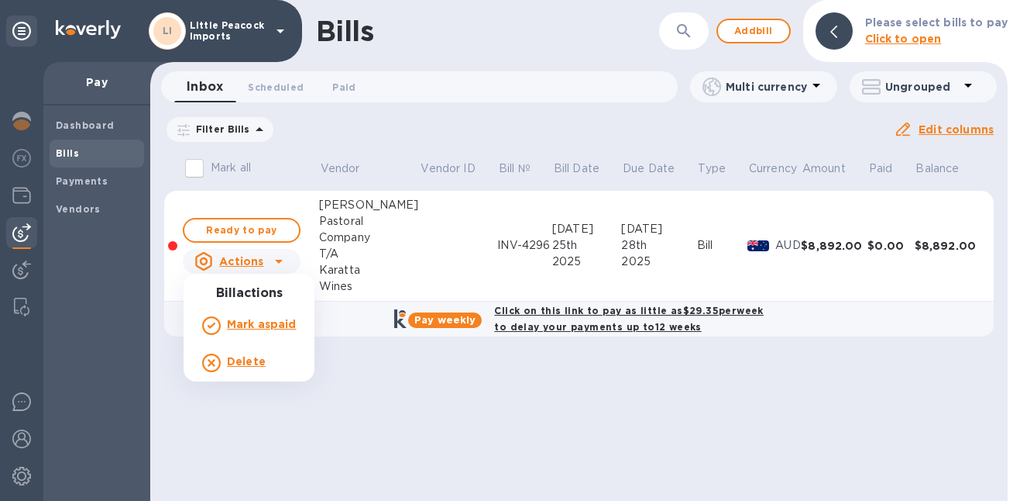
click at [256, 358] on b "Delete" at bounding box center [246, 361] width 39 height 12
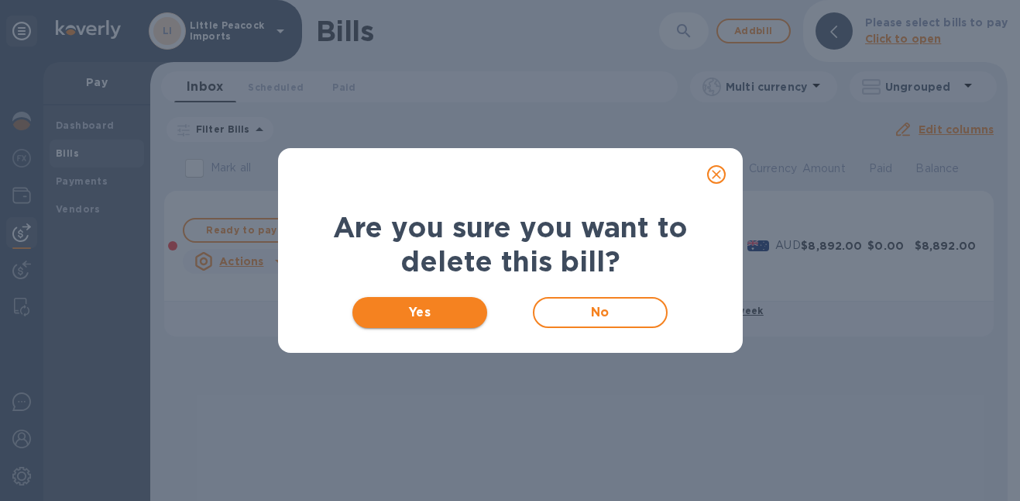
click at [400, 312] on span "Yes" at bounding box center [420, 312] width 111 height 19
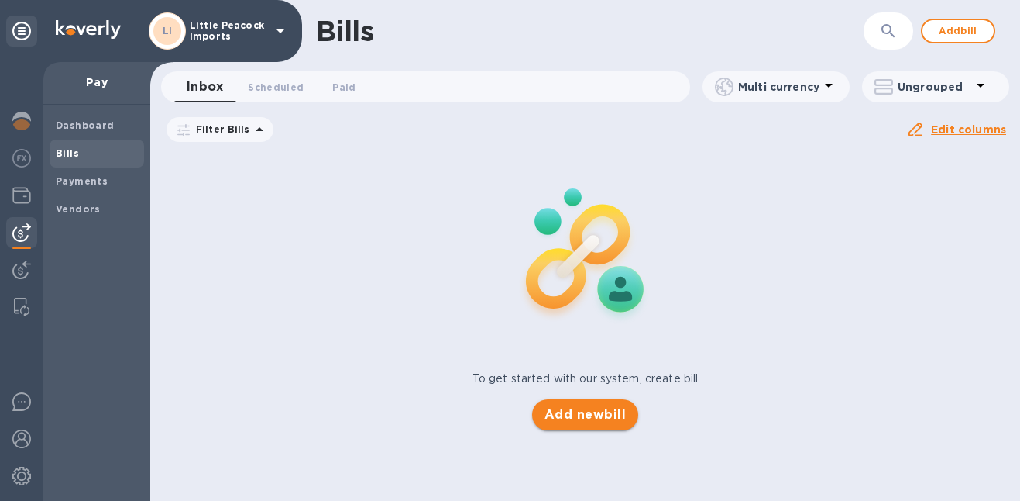
click at [582, 418] on span "Add new bill" at bounding box center [585, 414] width 81 height 19
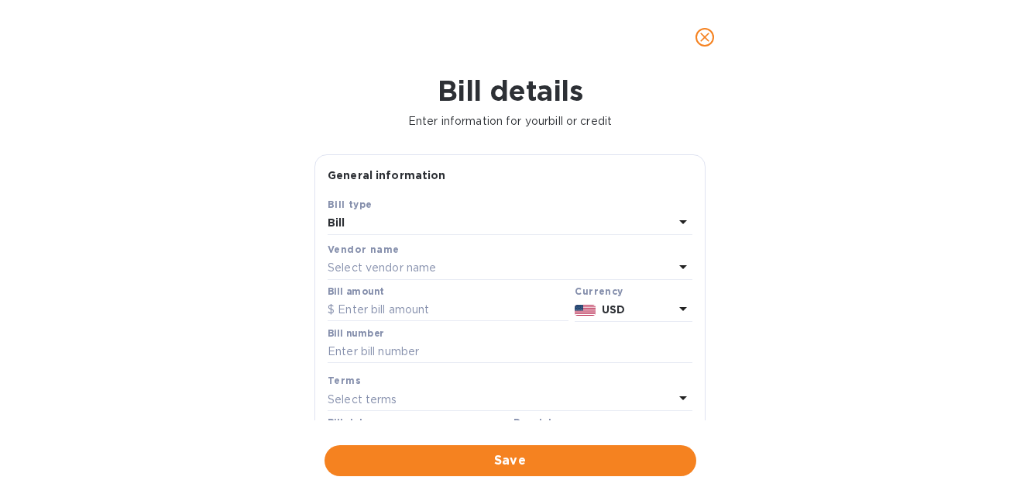
click at [421, 277] on div "Select vendor name" at bounding box center [501, 268] width 346 height 22
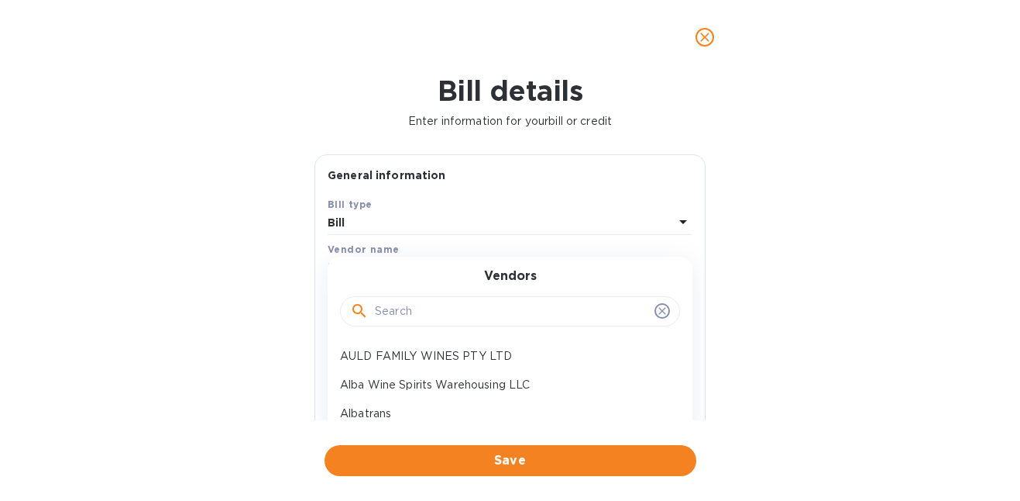
click at [423, 298] on div at bounding box center [510, 311] width 340 height 31
click at [397, 318] on input "text" at bounding box center [512, 311] width 274 height 23
type input "niterm"
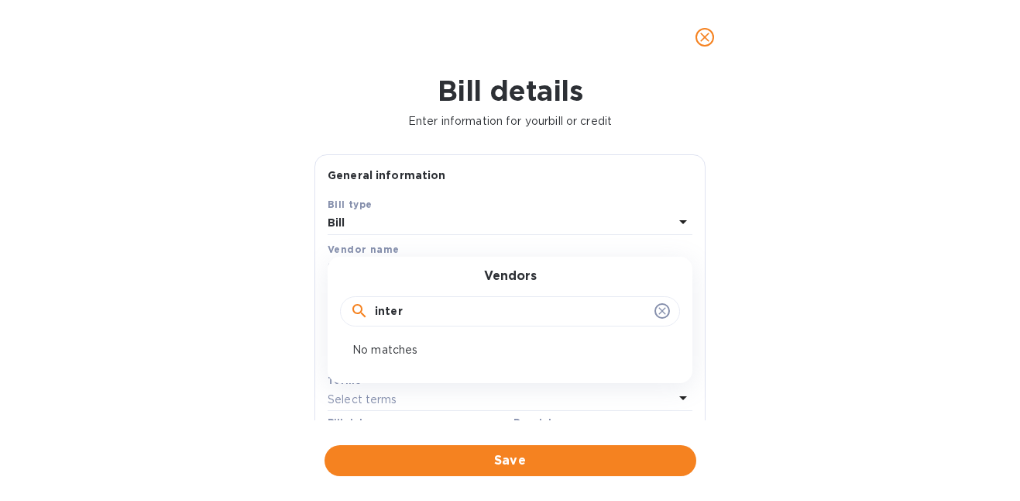
type input "interm"
